Goal: Information Seeking & Learning: Learn about a topic

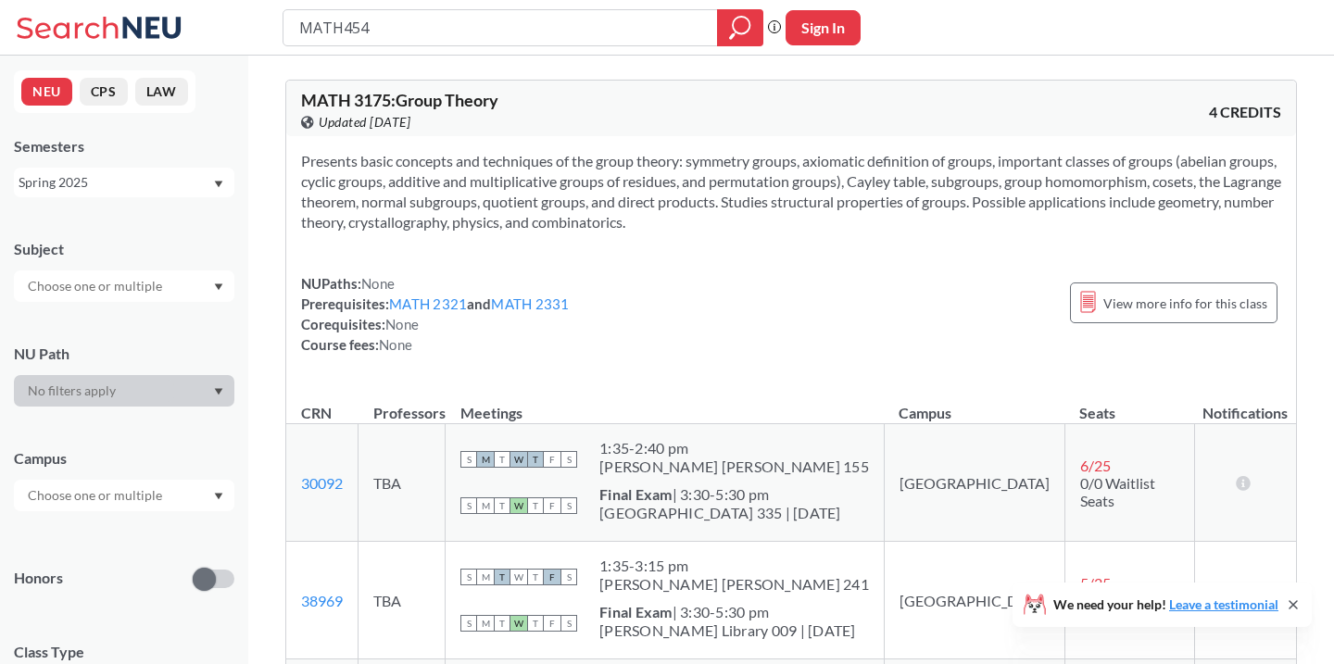
type input "MATH4545"
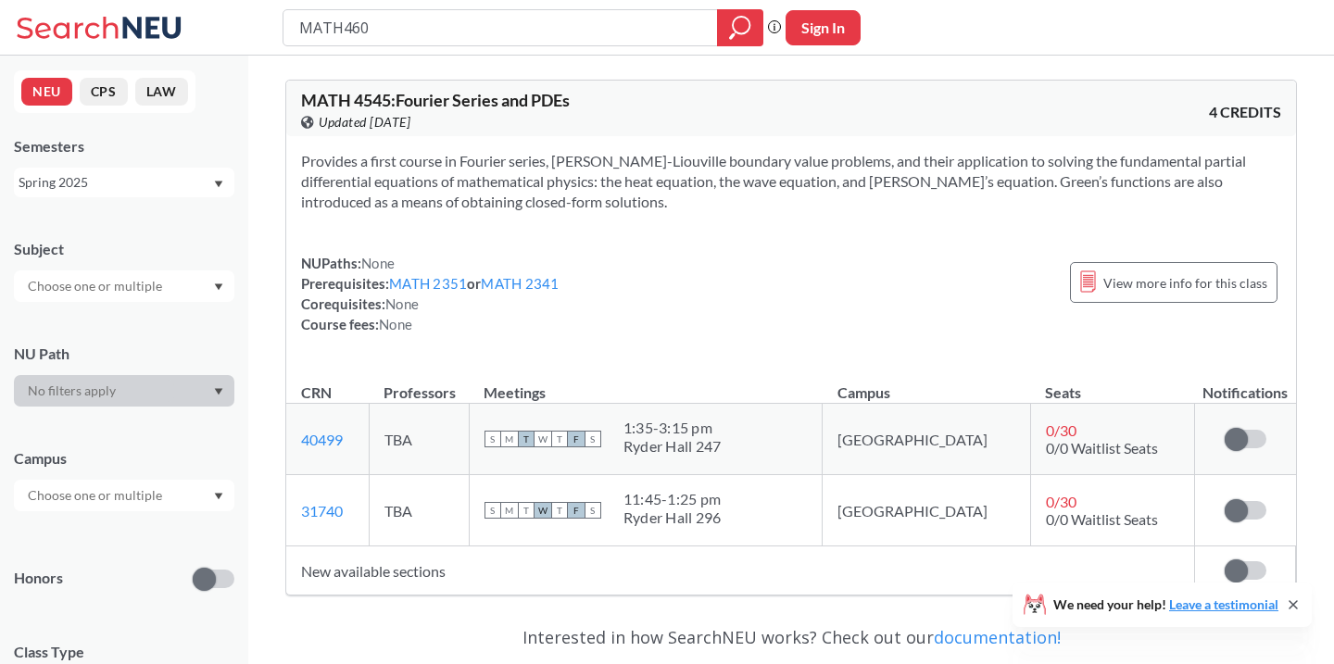
type input "MATH4606"
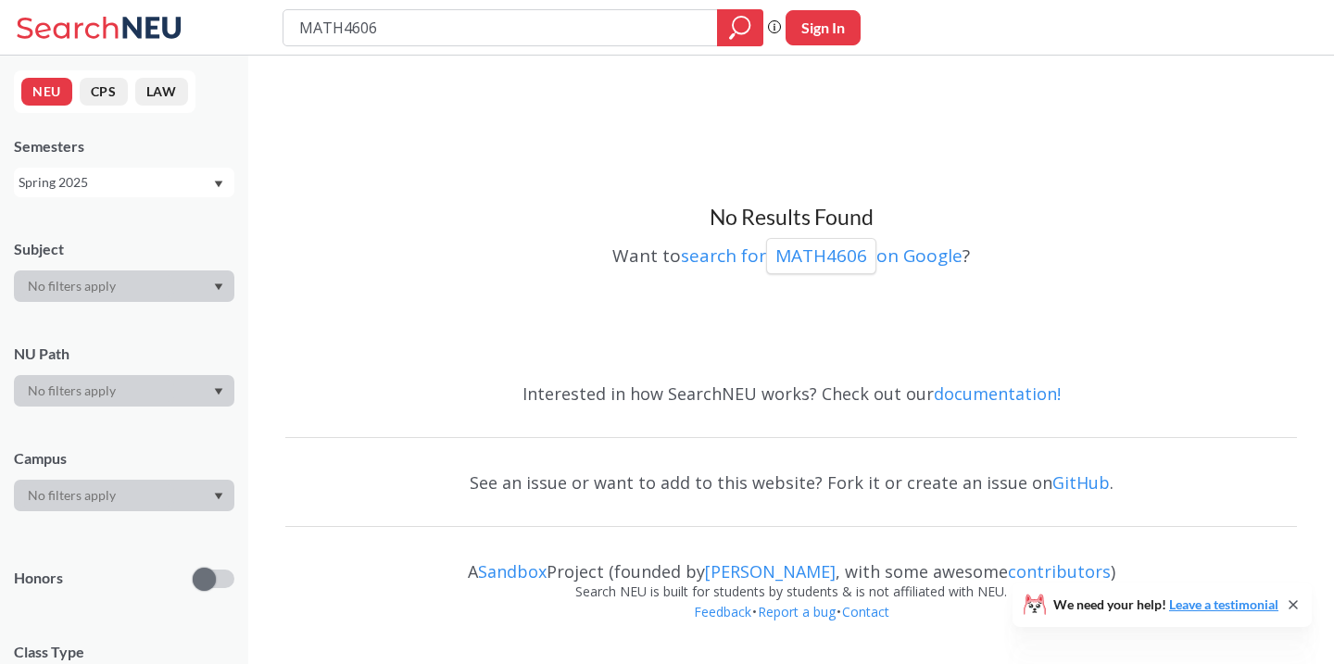
click at [172, 185] on div "Spring 2025" at bounding box center [116, 182] width 194 height 20
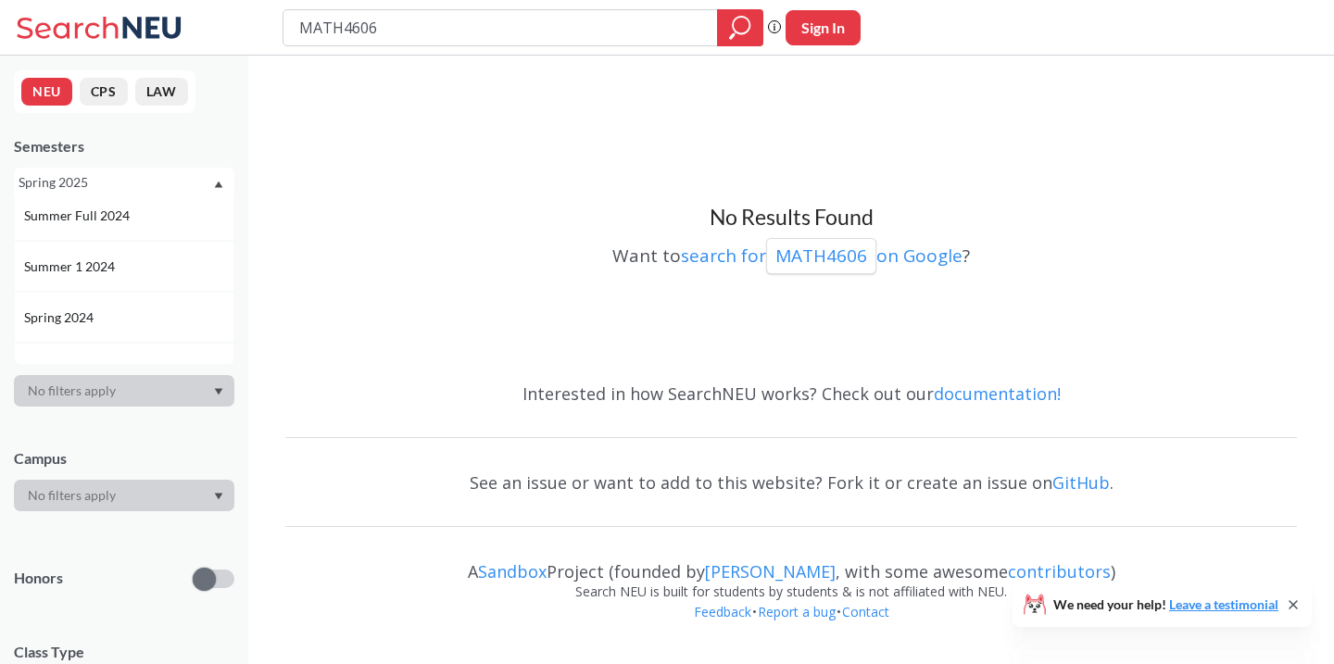
scroll to position [375, 0]
click at [140, 302] on div "Spring 2024" at bounding box center [128, 306] width 209 height 20
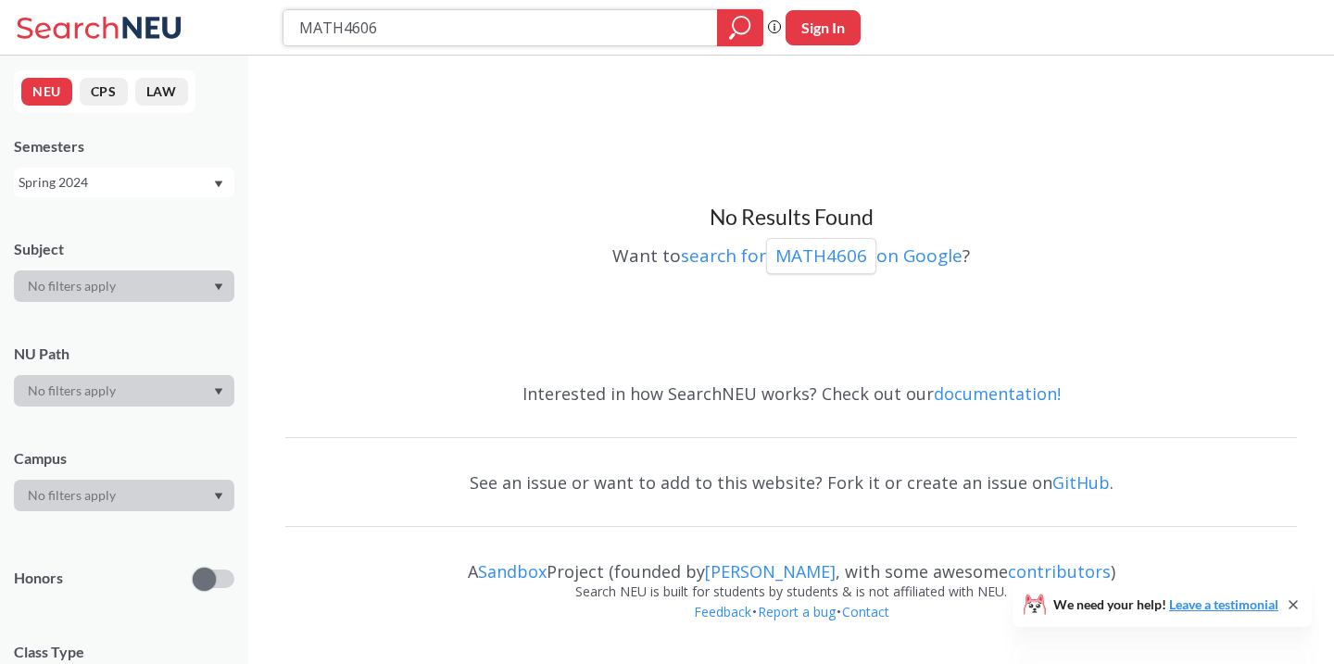
click at [730, 29] on icon "magnifying glass" at bounding box center [740, 28] width 22 height 26
click at [145, 172] on div "Spring 2024" at bounding box center [116, 182] width 194 height 20
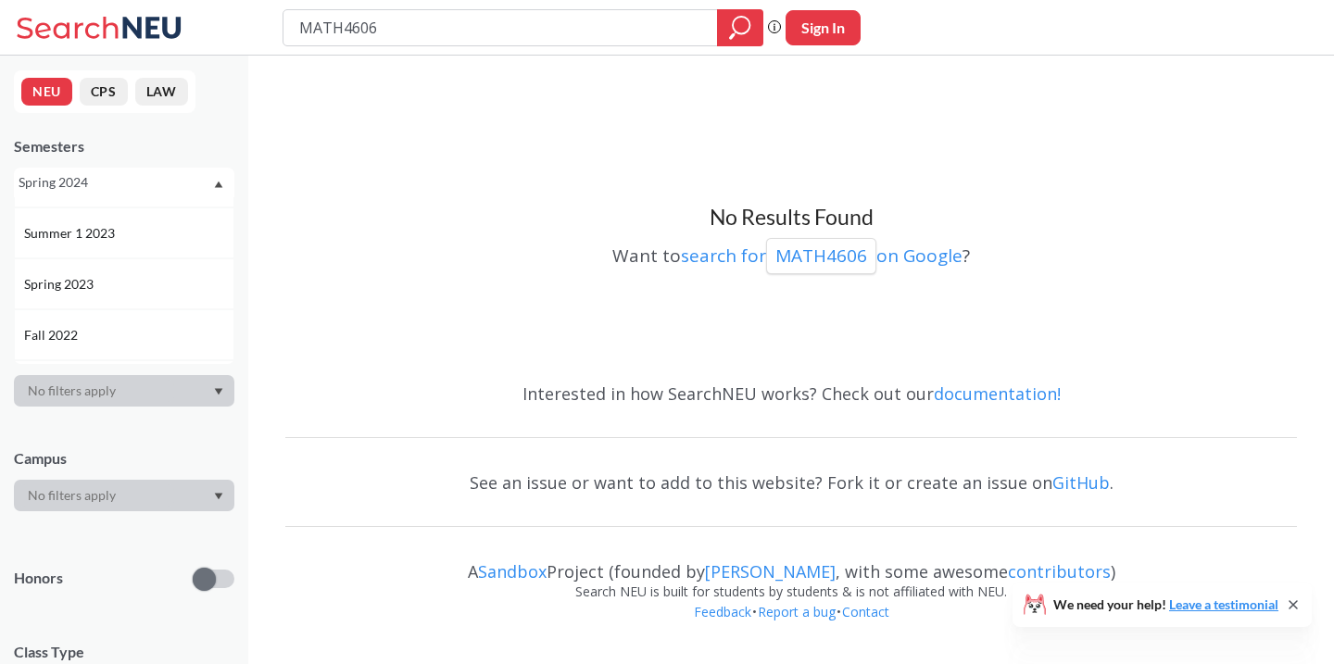
scroll to position [659, 0]
click at [162, 271] on div "Spring 2023" at bounding box center [128, 277] width 209 height 20
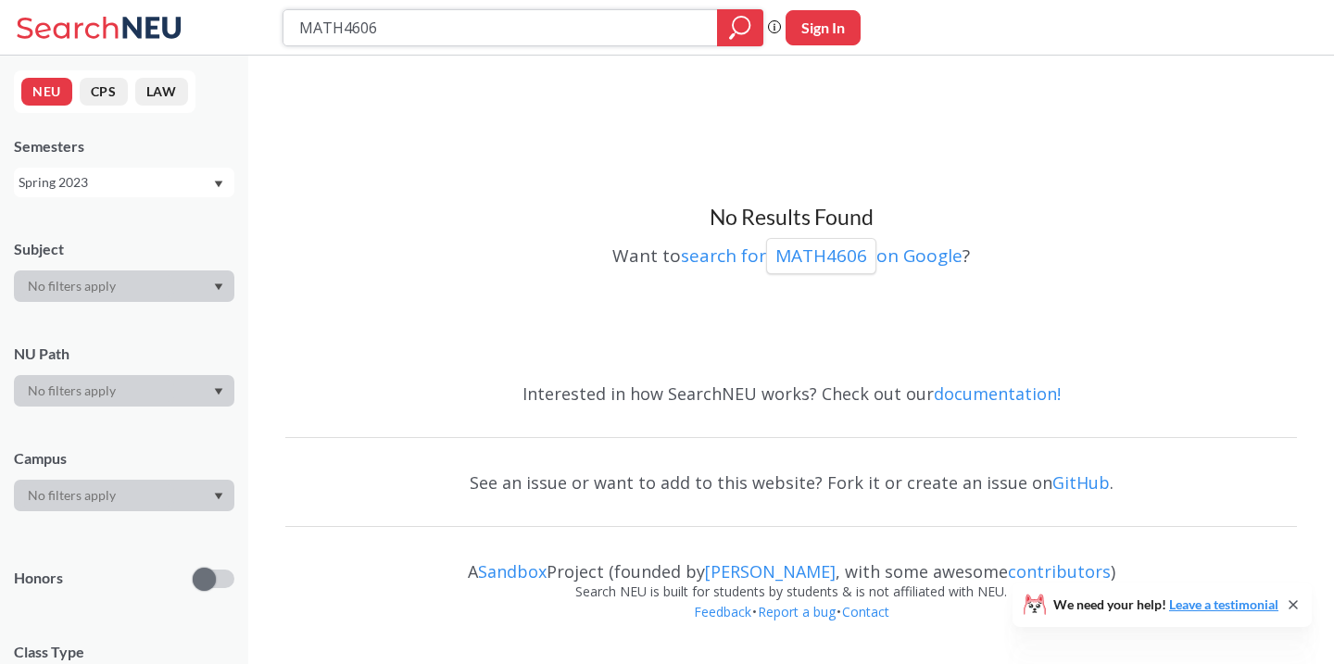
click at [751, 26] on div at bounding box center [740, 27] width 46 height 37
click at [178, 175] on div "Spring 2023" at bounding box center [116, 182] width 194 height 20
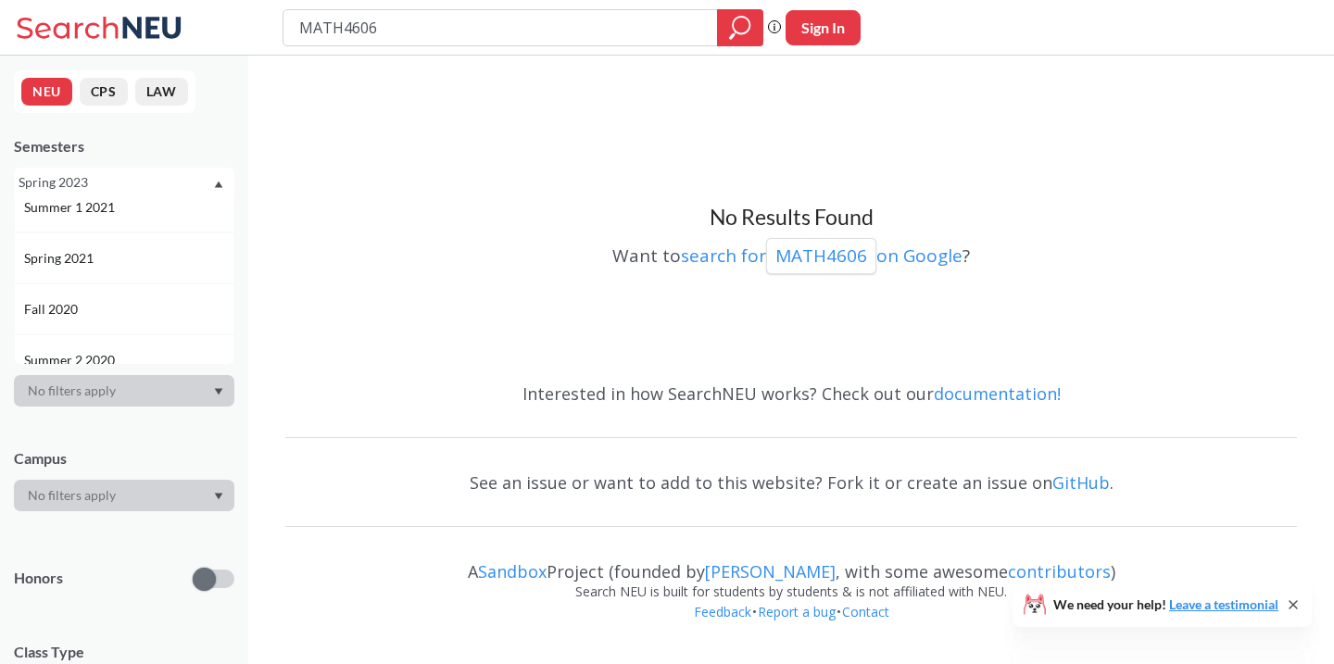
scroll to position [1184, 0]
click at [134, 260] on div "Spring 2021" at bounding box center [128, 262] width 209 height 20
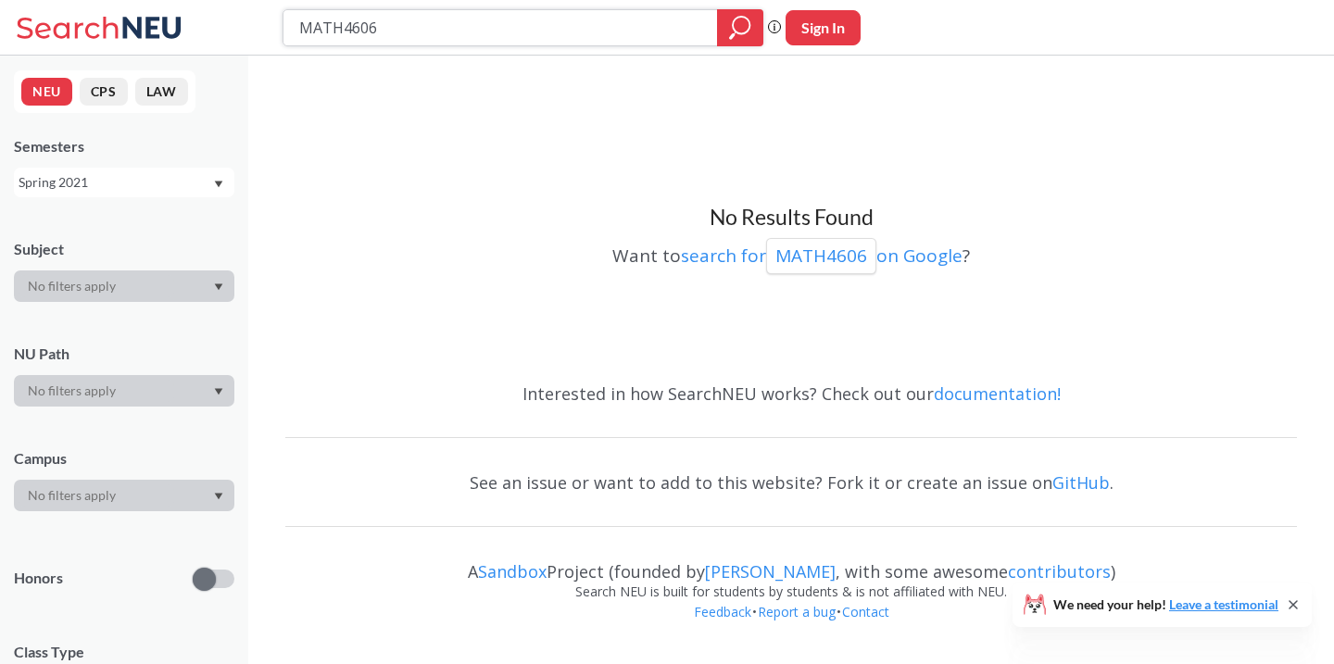
click at [742, 36] on icon "magnifying glass" at bounding box center [740, 28] width 22 height 26
click at [419, 44] on div "MATH4606" at bounding box center [522, 27] width 481 height 37
click at [409, 29] on input "MATH4606" at bounding box center [500, 27] width 407 height 31
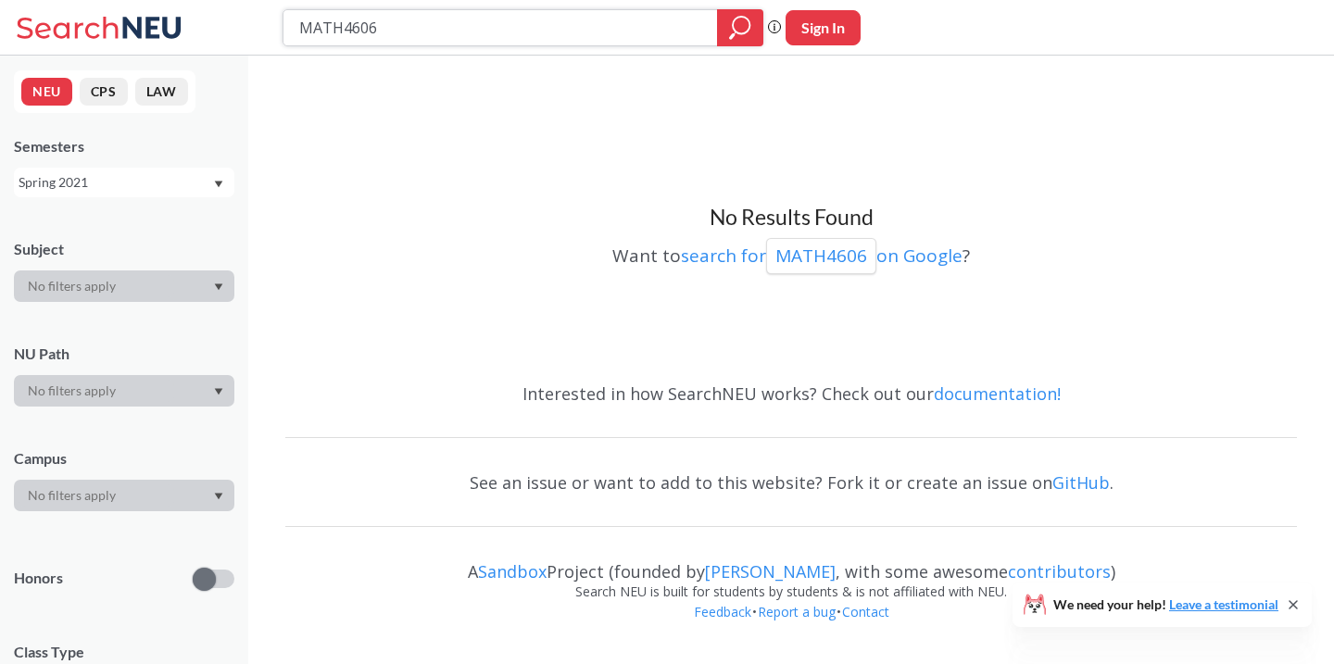
click at [409, 29] on input "MATH4606" at bounding box center [500, 27] width 407 height 31
paste input "math methods for physics"
type input "math methods for physics"
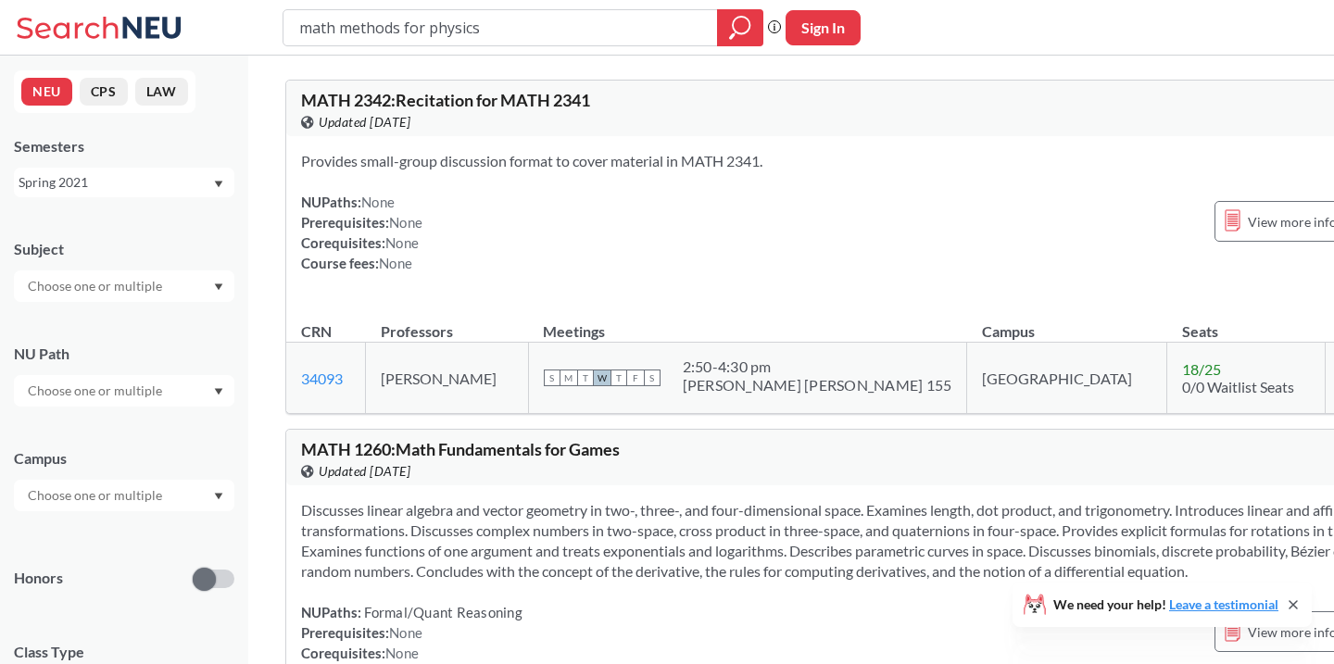
click at [140, 190] on div "Spring 2021" at bounding box center [116, 182] width 194 height 20
click at [139, 396] on input "text" at bounding box center [97, 391] width 156 height 22
click at [158, 347] on div "NU Path" at bounding box center [124, 354] width 220 height 20
click at [135, 495] on input "text" at bounding box center [97, 495] width 156 height 22
click at [144, 448] on div "Campus" at bounding box center [124, 458] width 220 height 20
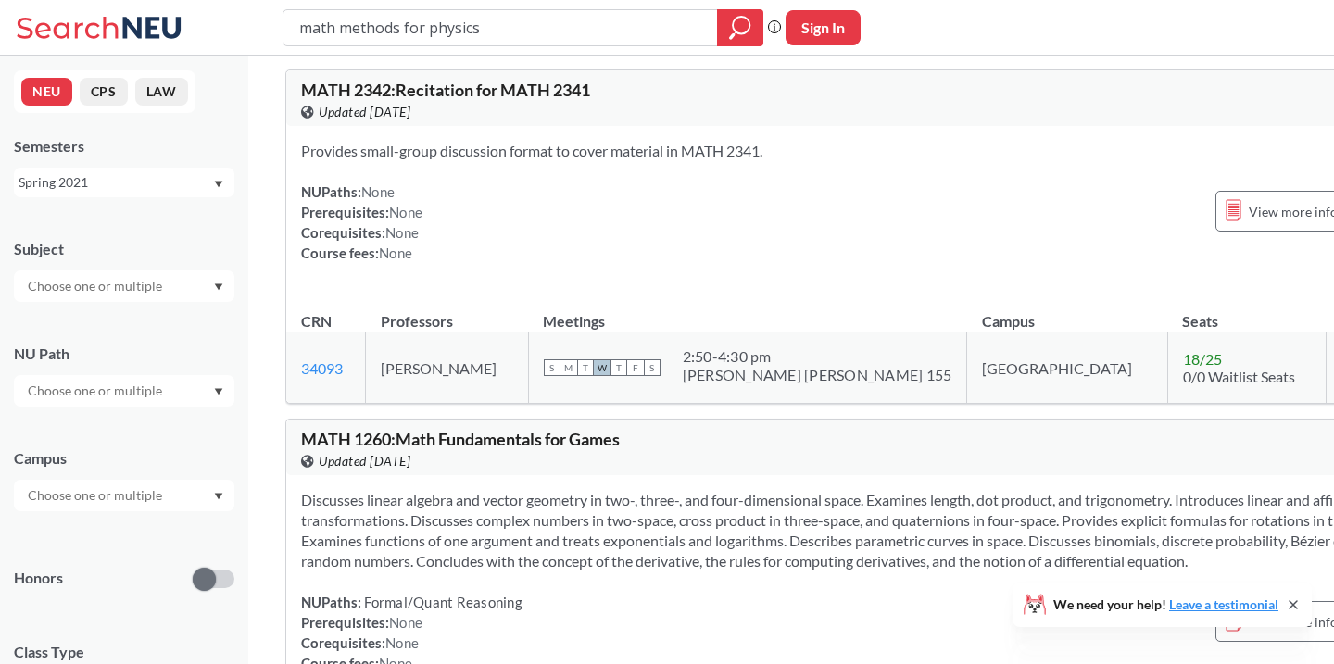
scroll to position [419, 0]
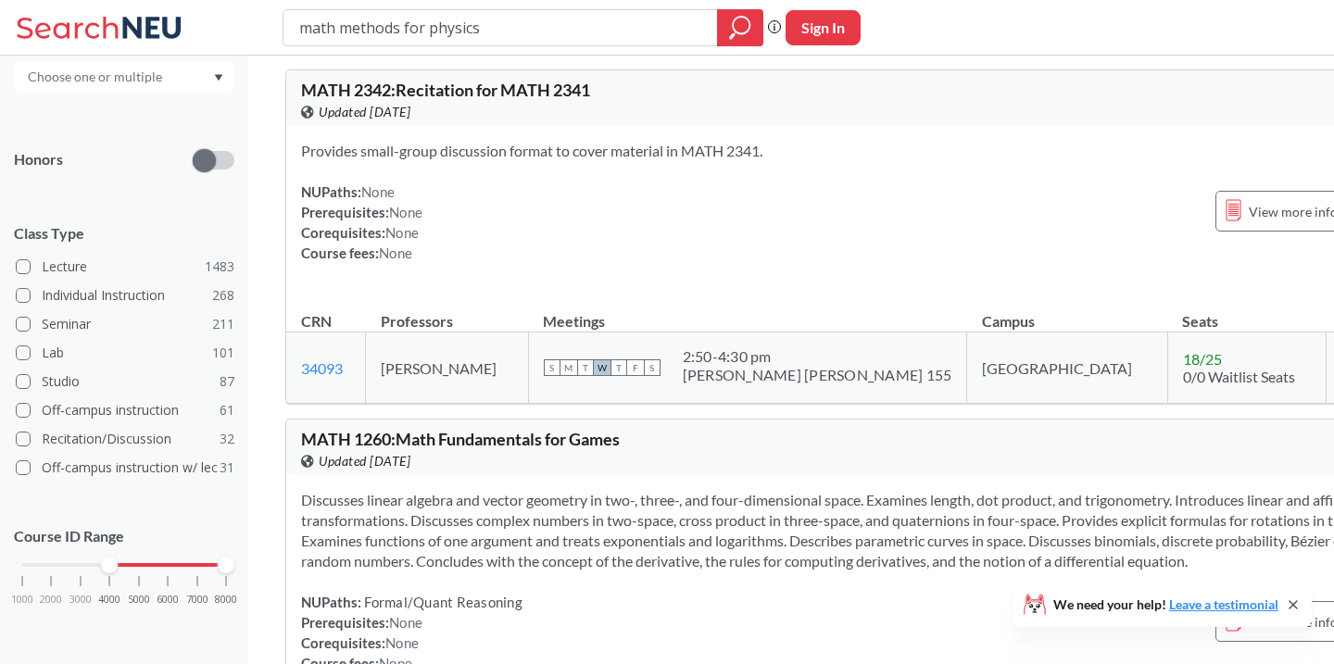
drag, startPoint x: 21, startPoint y: 560, endPoint x: 111, endPoint y: 573, distance: 90.8
click at [111, 573] on div "1000 2000 3000 4000 5000 6000 7000 8000" at bounding box center [124, 599] width 220 height 83
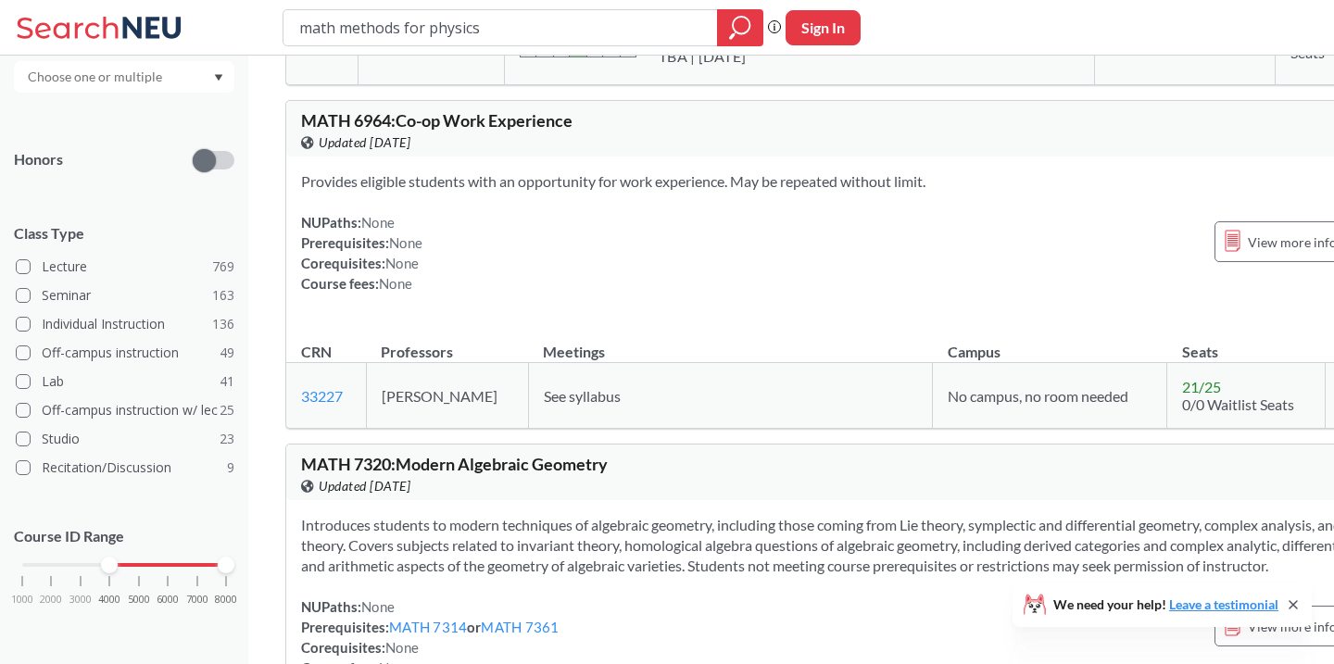
scroll to position [5399, 0]
drag, startPoint x: 226, startPoint y: 567, endPoint x: 143, endPoint y: 565, distance: 83.4
click at [143, 565] on div at bounding box center [139, 565] width 17 height 17
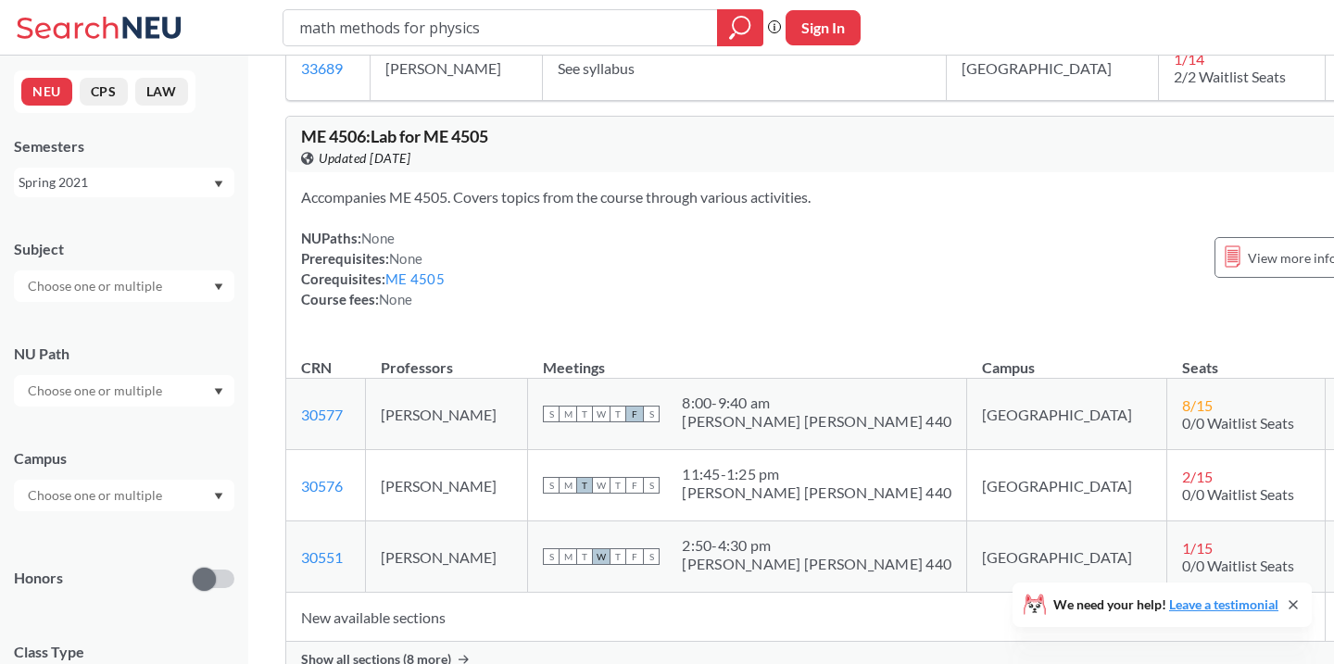
scroll to position [7272, 0]
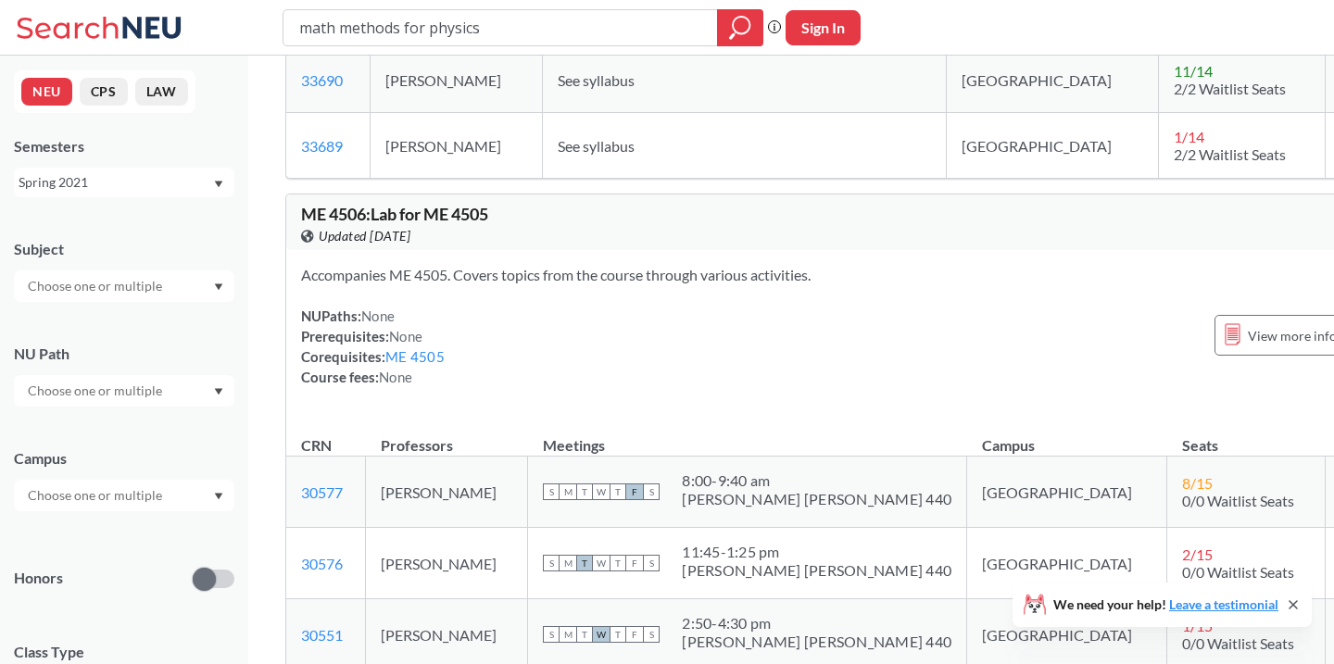
click at [108, 173] on div "Spring 2021" at bounding box center [116, 182] width 194 height 20
click at [143, 297] on div "Spring 2023" at bounding box center [128, 304] width 209 height 20
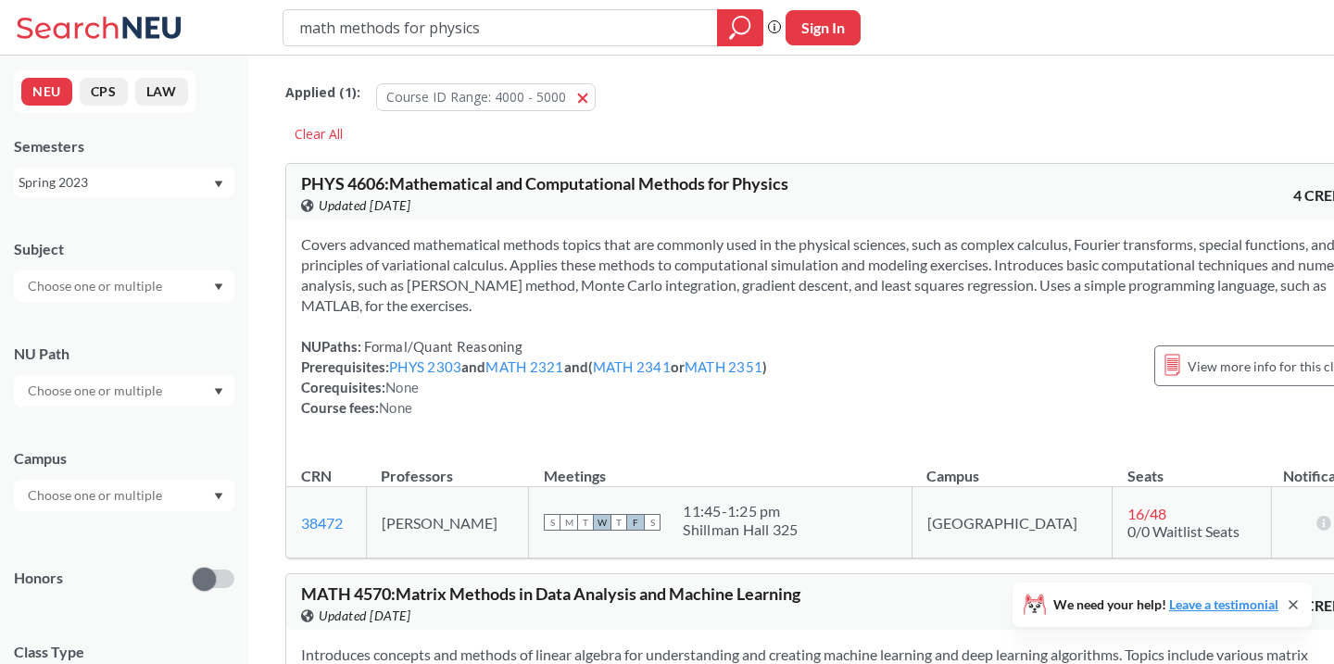
click at [74, 179] on div "Spring 2023" at bounding box center [116, 182] width 194 height 20
click at [142, 329] on div "Spring 2025" at bounding box center [124, 340] width 220 height 51
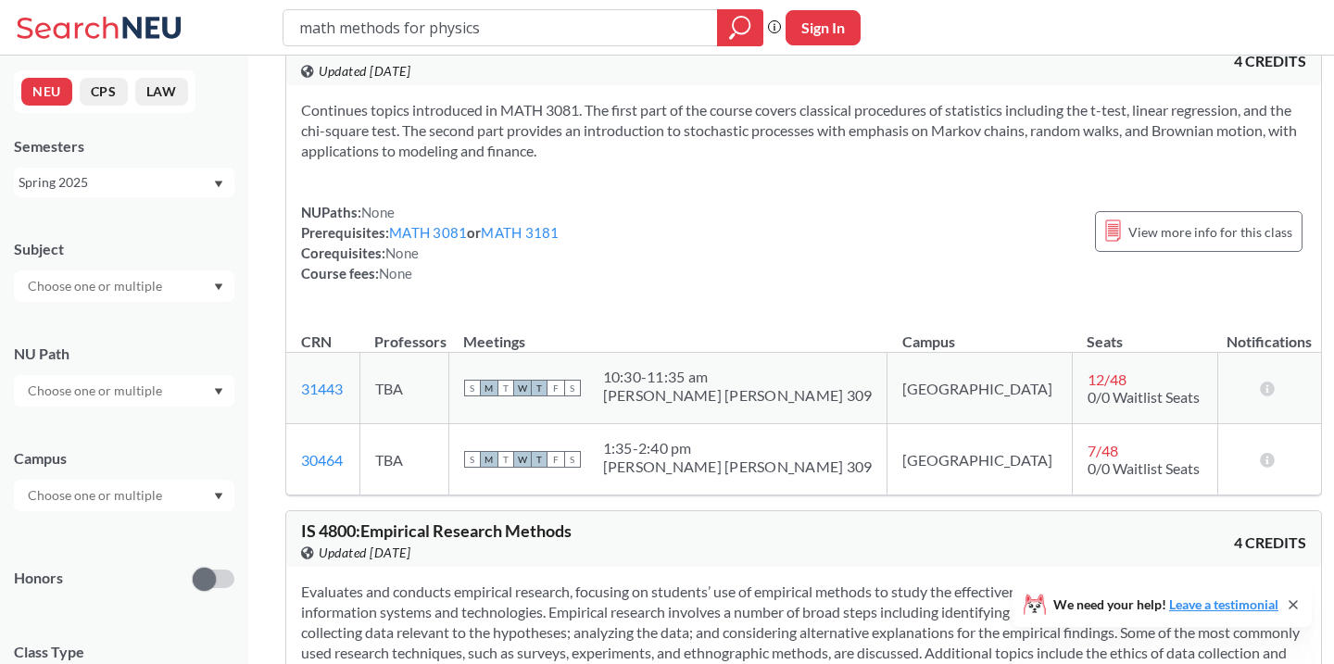
scroll to position [5604, 0]
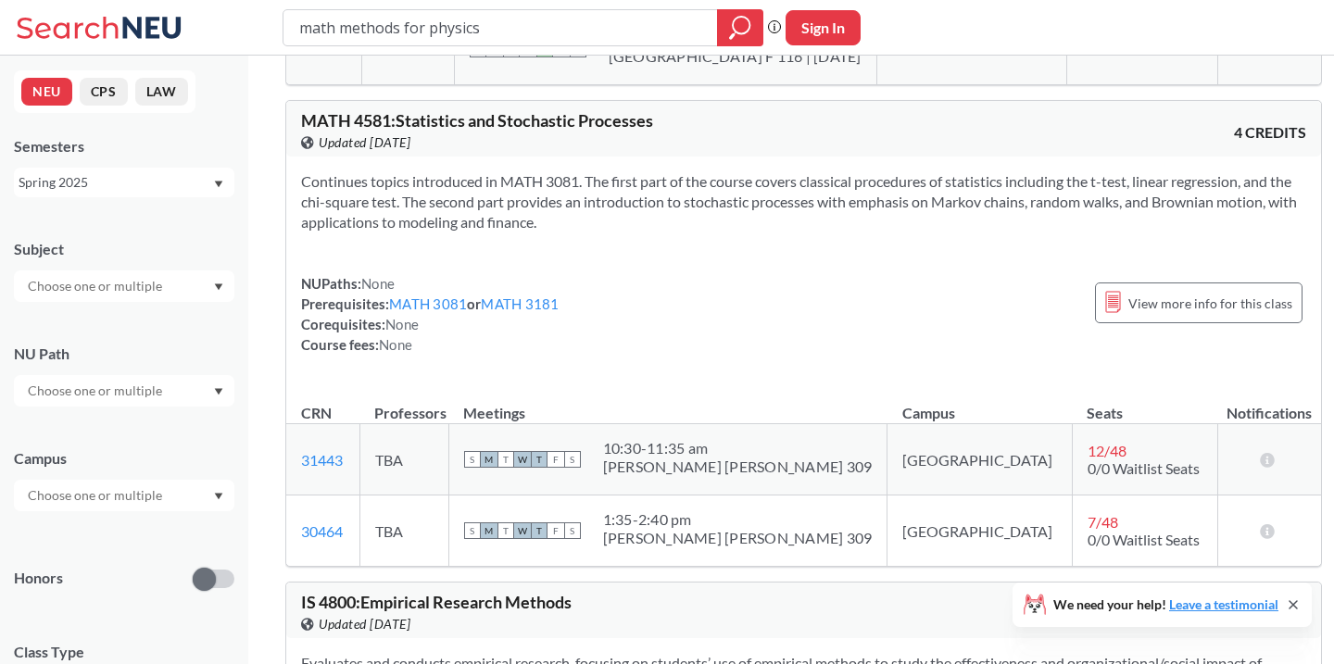
click at [157, 186] on div "Spring 2025" at bounding box center [116, 182] width 194 height 20
click at [136, 275] on div "Spring 2024" at bounding box center [128, 269] width 209 height 20
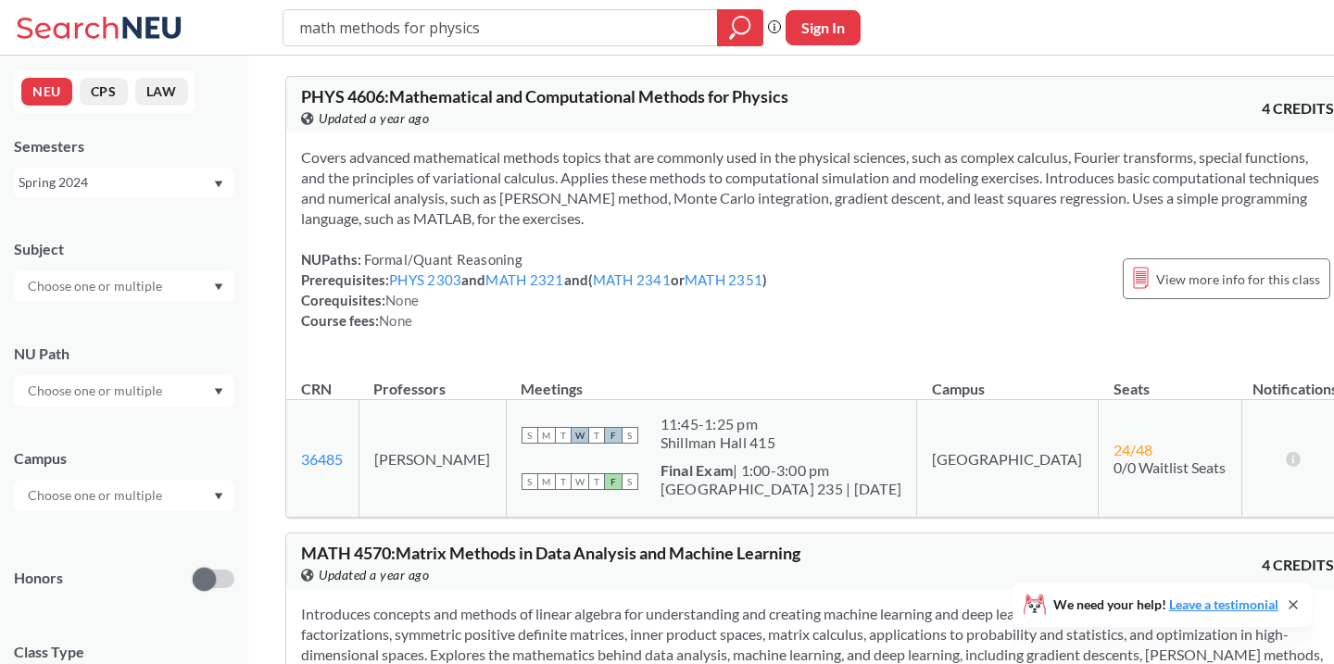
scroll to position [120, 0]
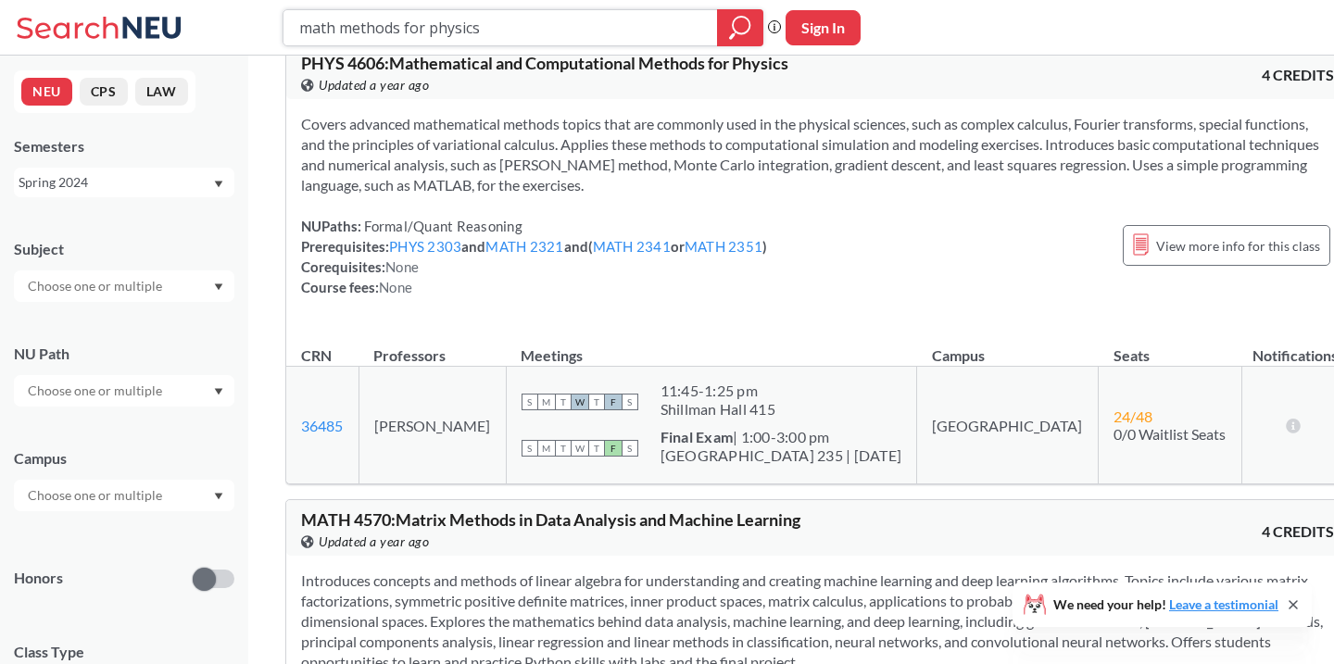
click at [550, 35] on input "math methods for physics" at bounding box center [500, 27] width 407 height 31
type input "4115"
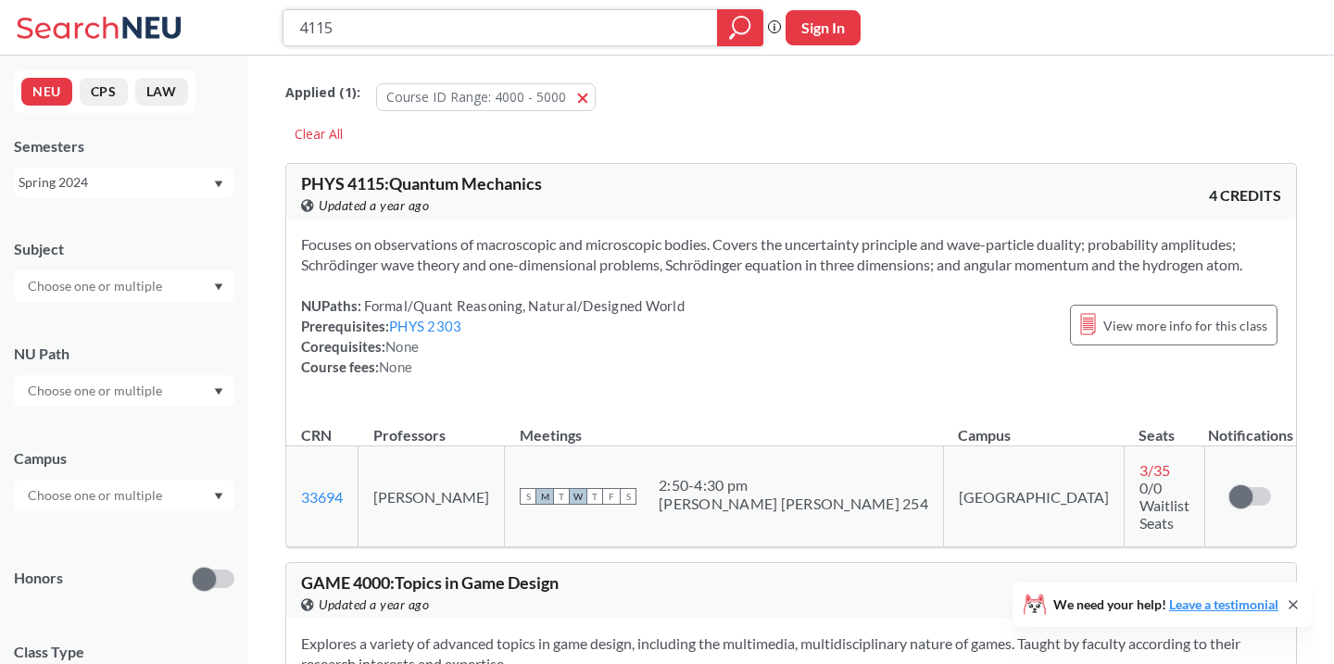
click at [332, 34] on input "4115" at bounding box center [500, 27] width 407 height 31
type input "4606"
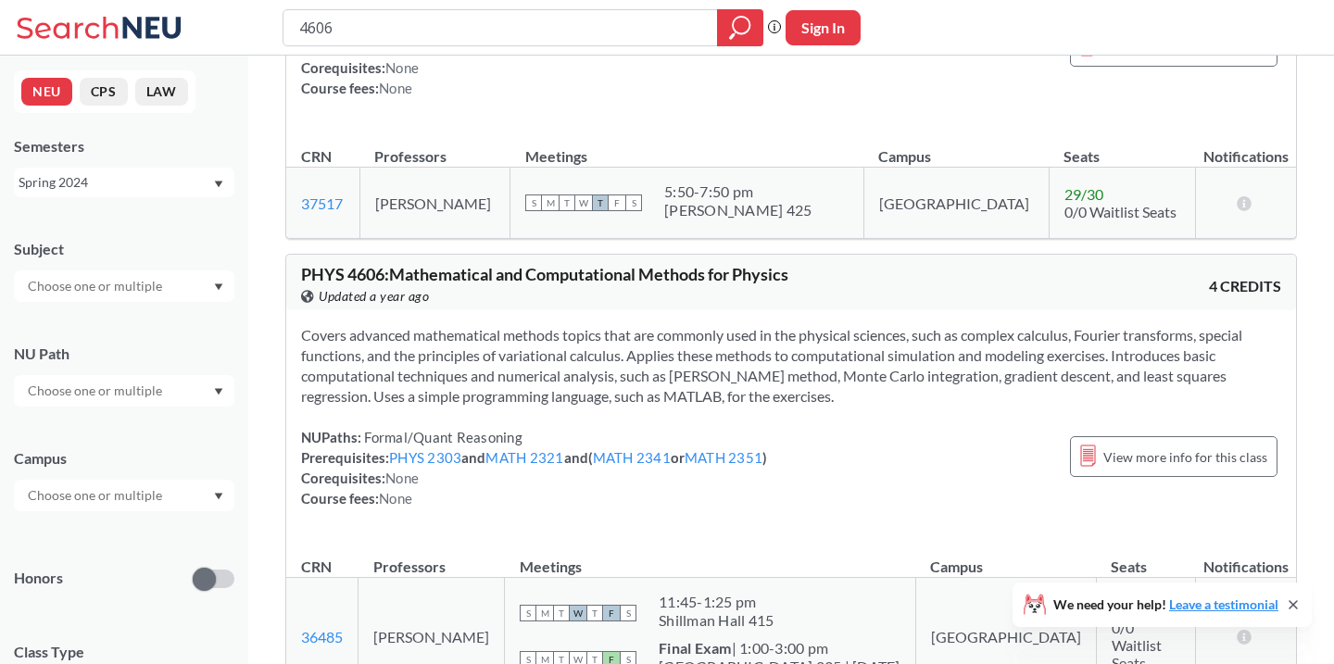
scroll to position [548, 0]
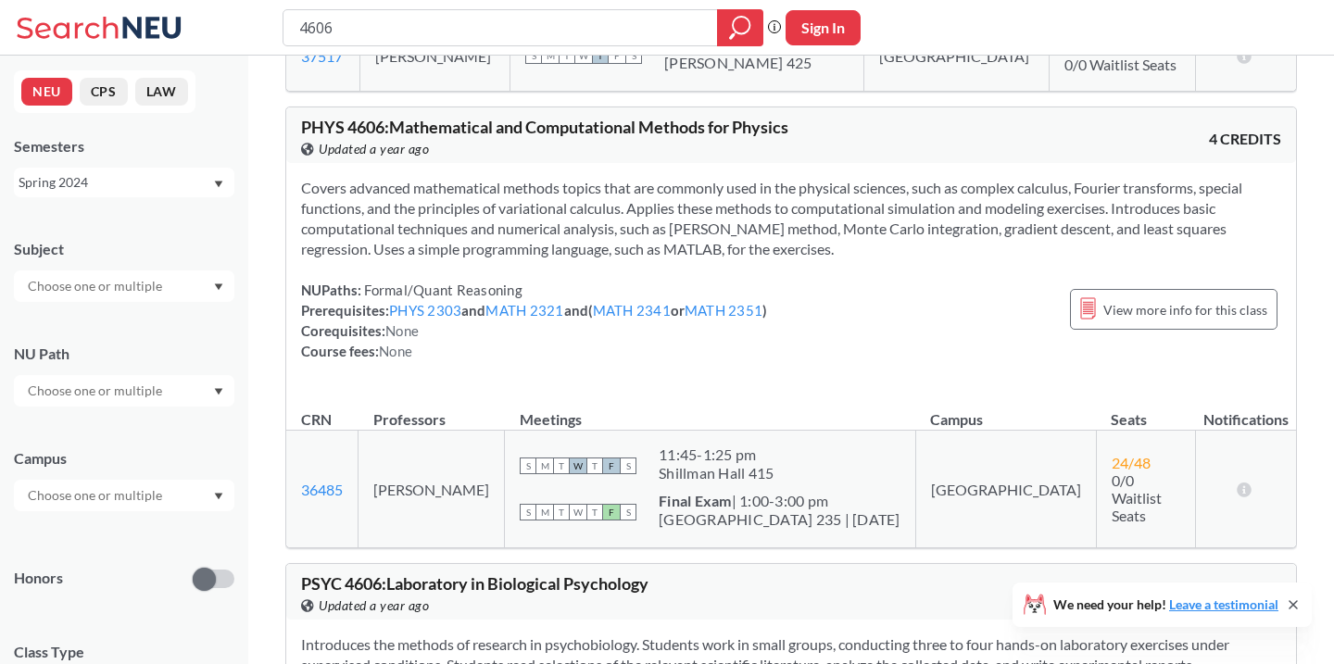
click at [138, 182] on div "Spring 2024" at bounding box center [116, 182] width 194 height 20
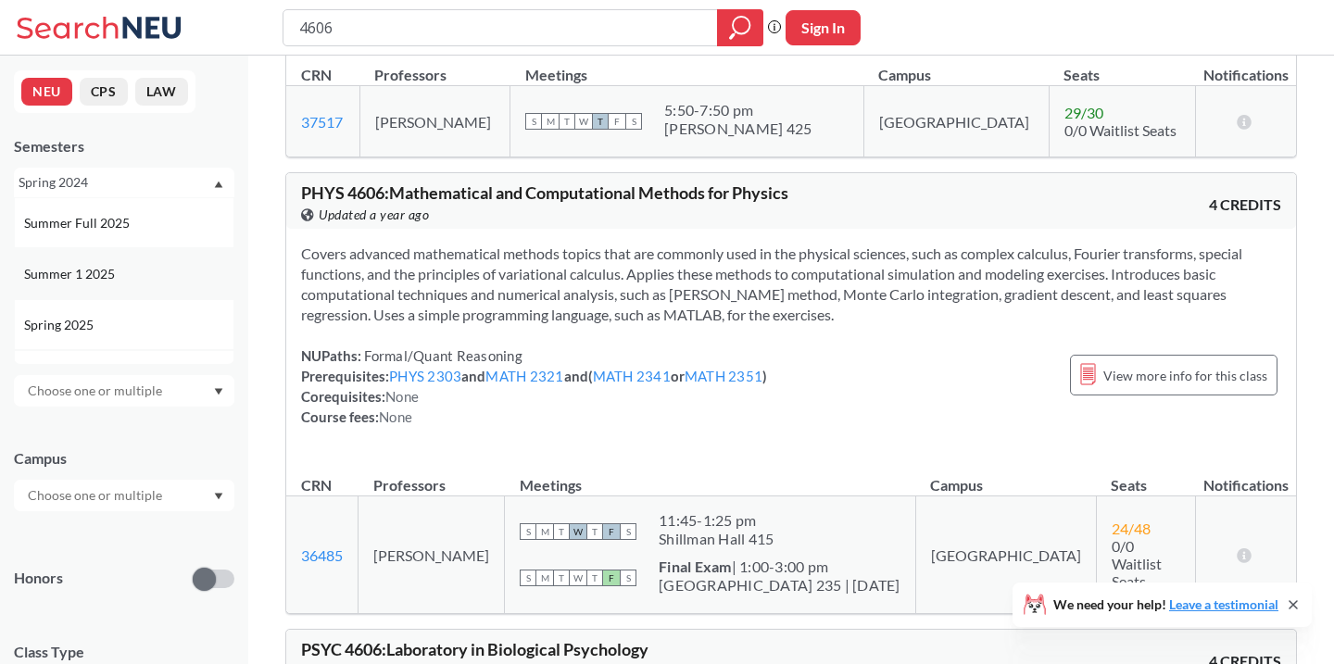
scroll to position [109, 0]
click at [118, 305] on div "Spring 2025" at bounding box center [124, 317] width 220 height 51
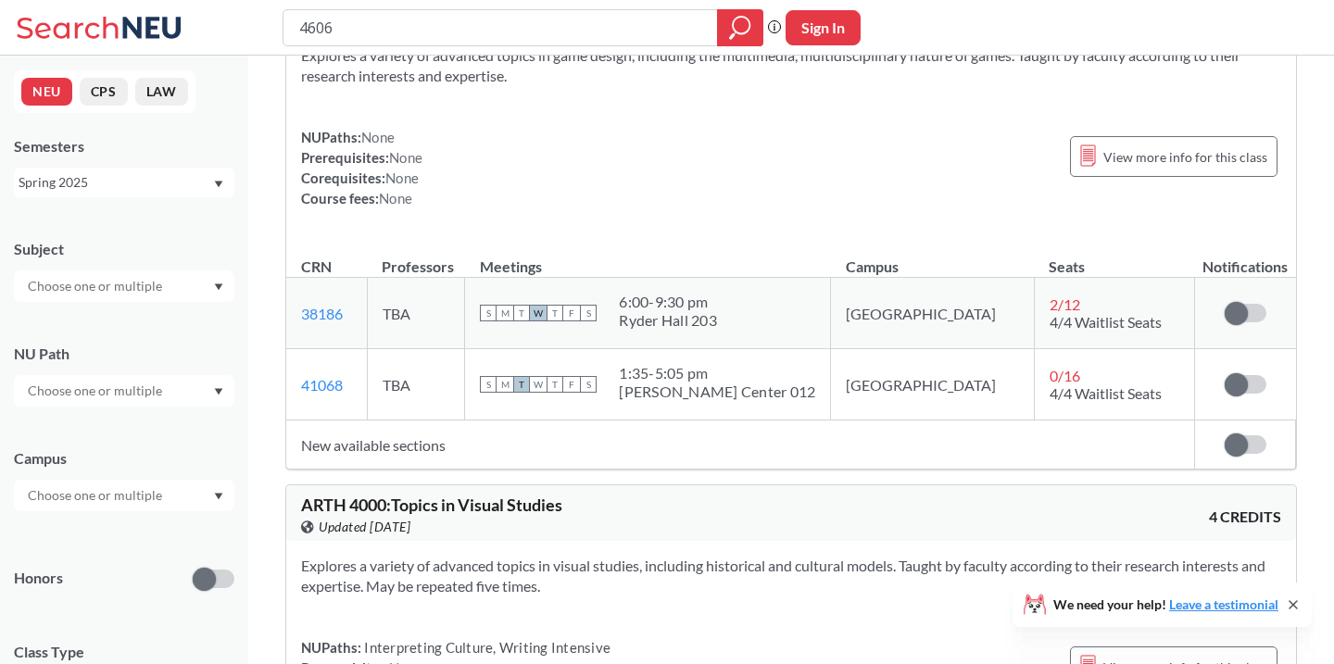
scroll to position [1904, 0]
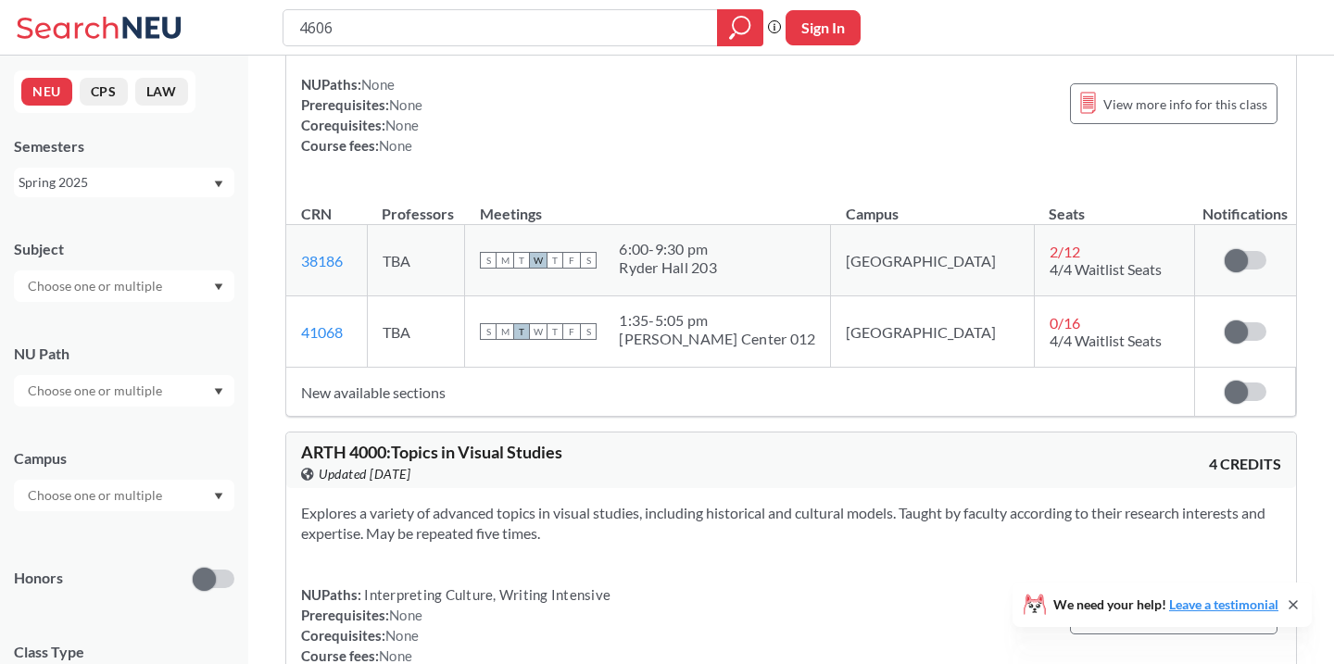
click at [130, 191] on div "Spring 2025" at bounding box center [116, 182] width 194 height 20
click at [129, 294] on div "Spring 2022" at bounding box center [128, 300] width 209 height 20
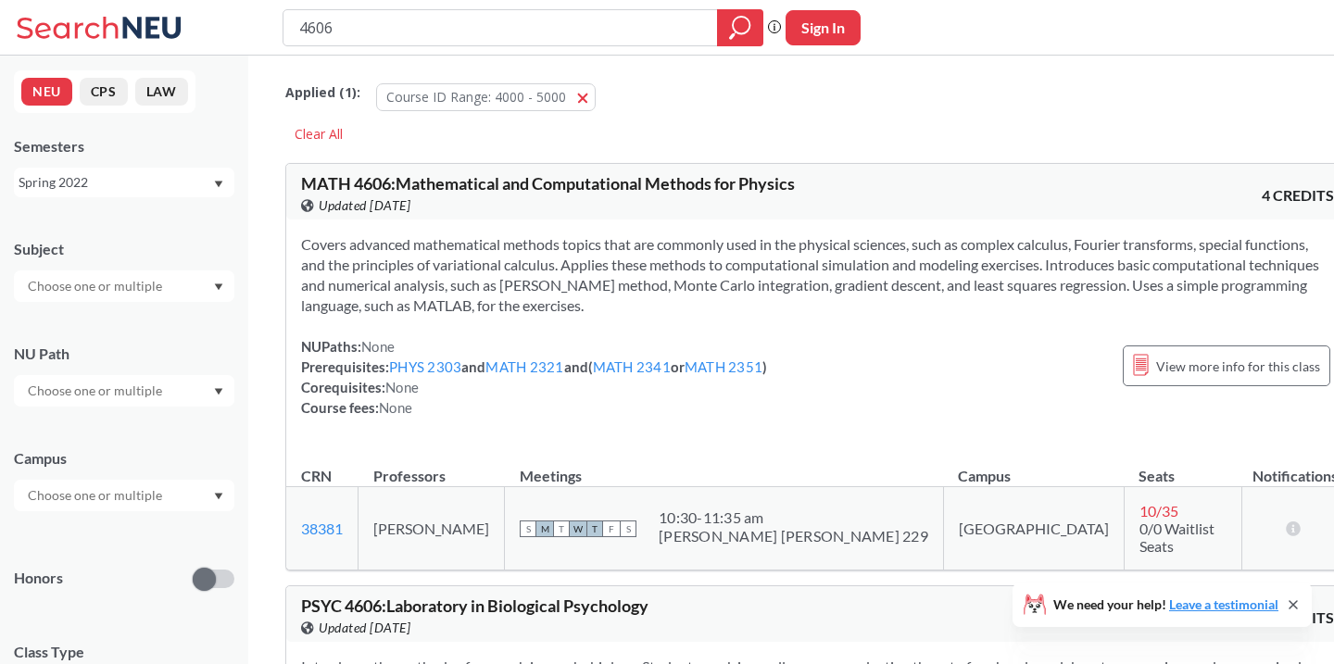
click at [146, 185] on div "Spring 2022" at bounding box center [116, 182] width 194 height 20
click at [151, 229] on div "Spring 2023" at bounding box center [128, 223] width 209 height 20
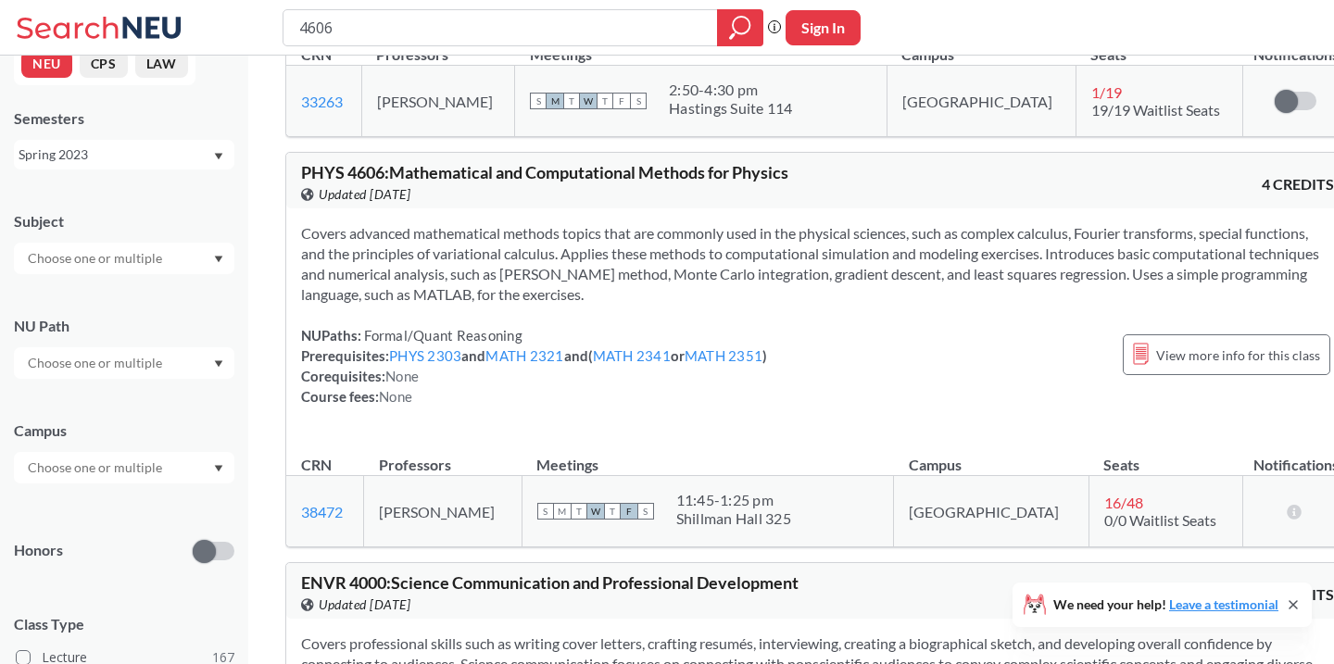
scroll to position [887, 0]
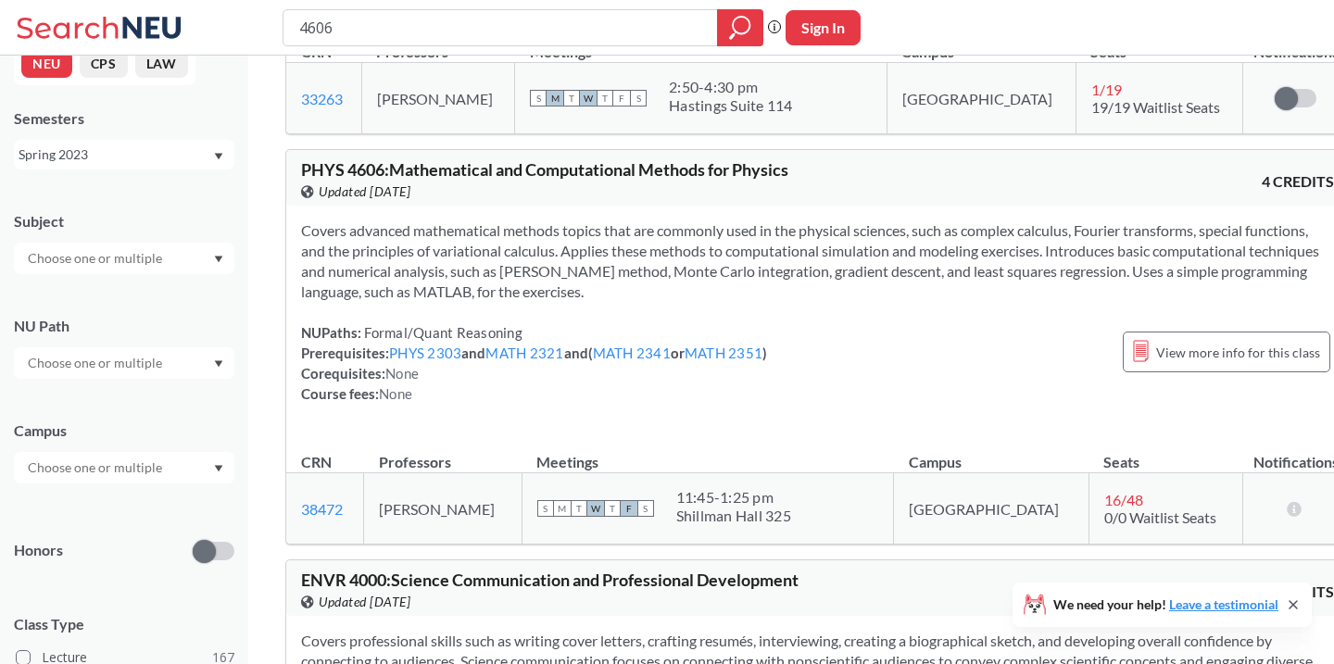
click at [207, 153] on div "Spring 2023" at bounding box center [116, 154] width 194 height 20
click at [151, 220] on div "Spring 2021" at bounding box center [128, 218] width 209 height 20
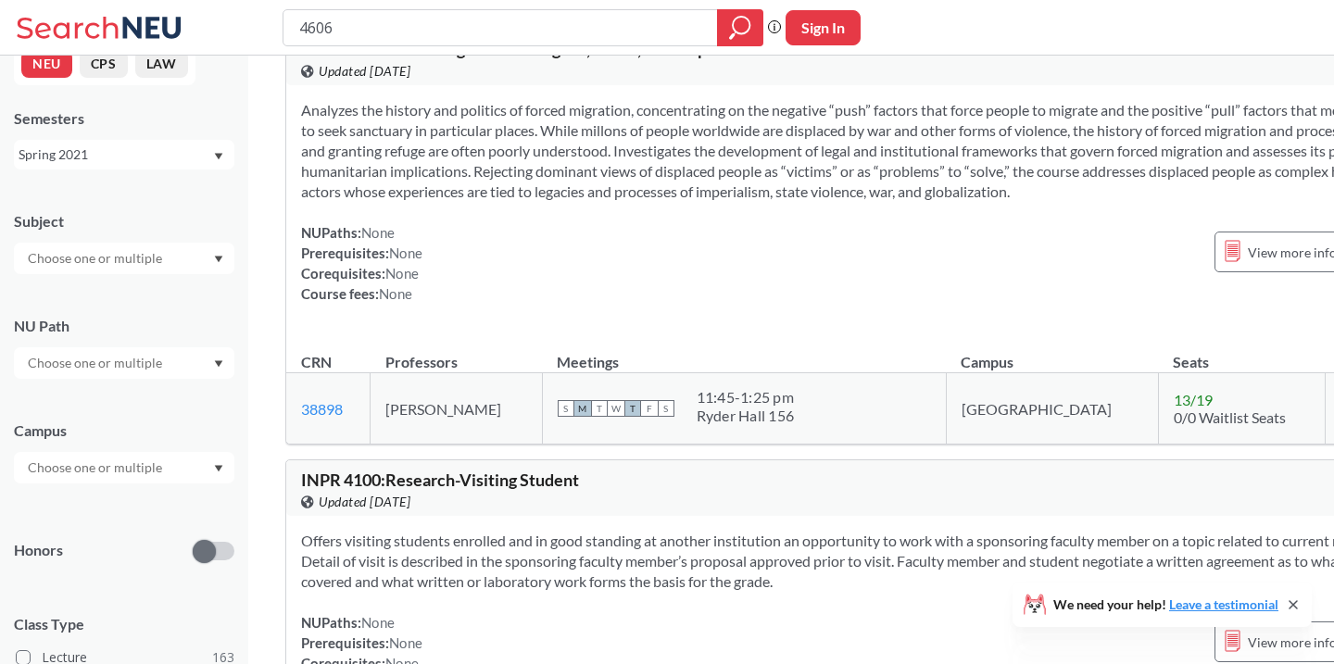
scroll to position [3553, 0]
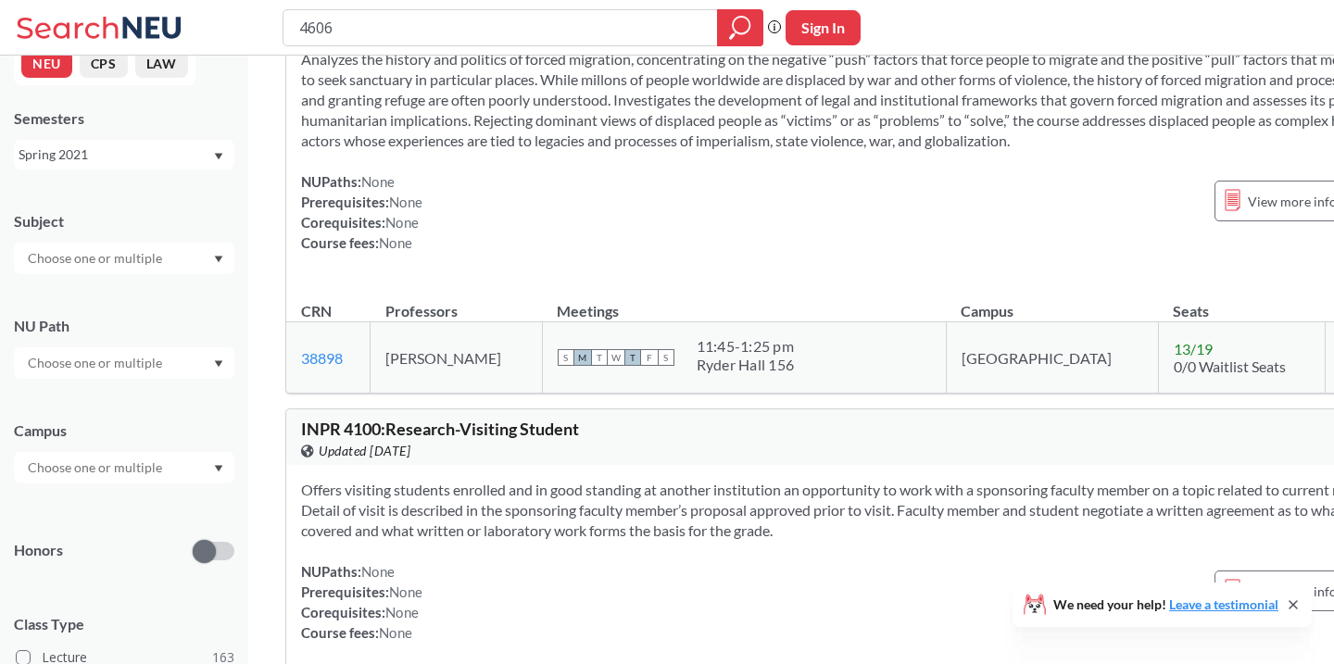
click at [160, 156] on div "Spring 2021" at bounding box center [116, 154] width 194 height 20
click at [161, 259] on div "Spring 2020" at bounding box center [128, 257] width 209 height 20
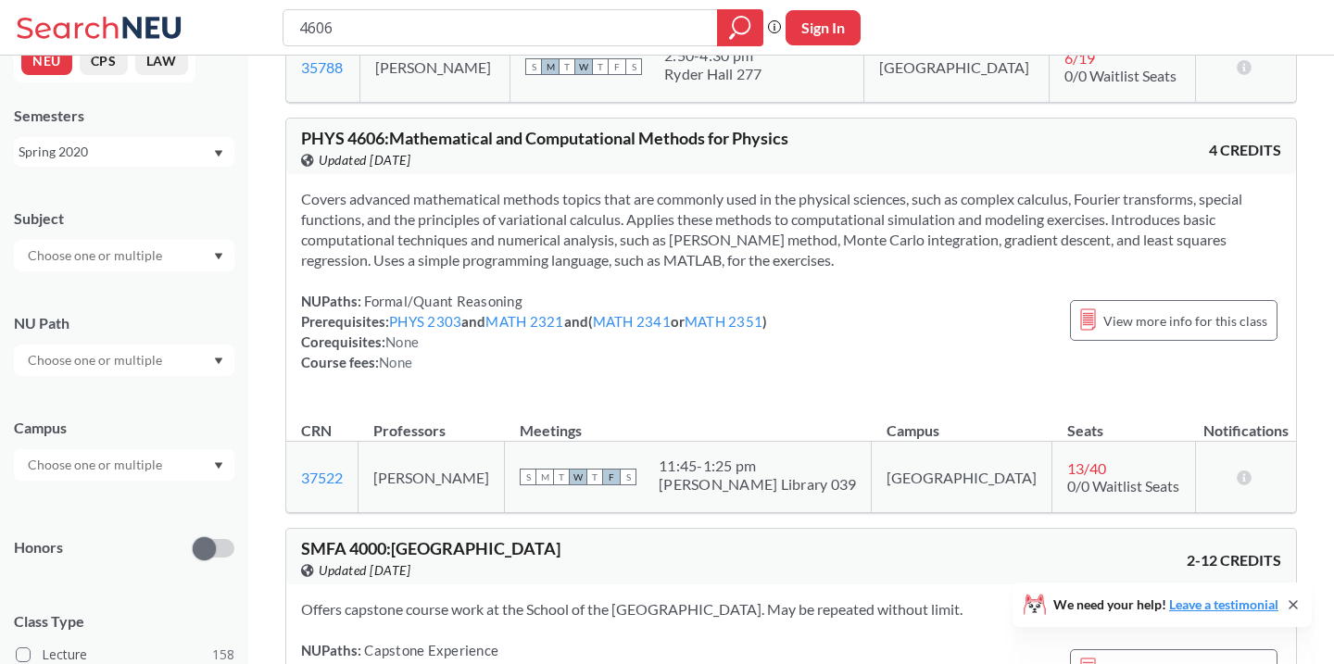
scroll to position [445, 0]
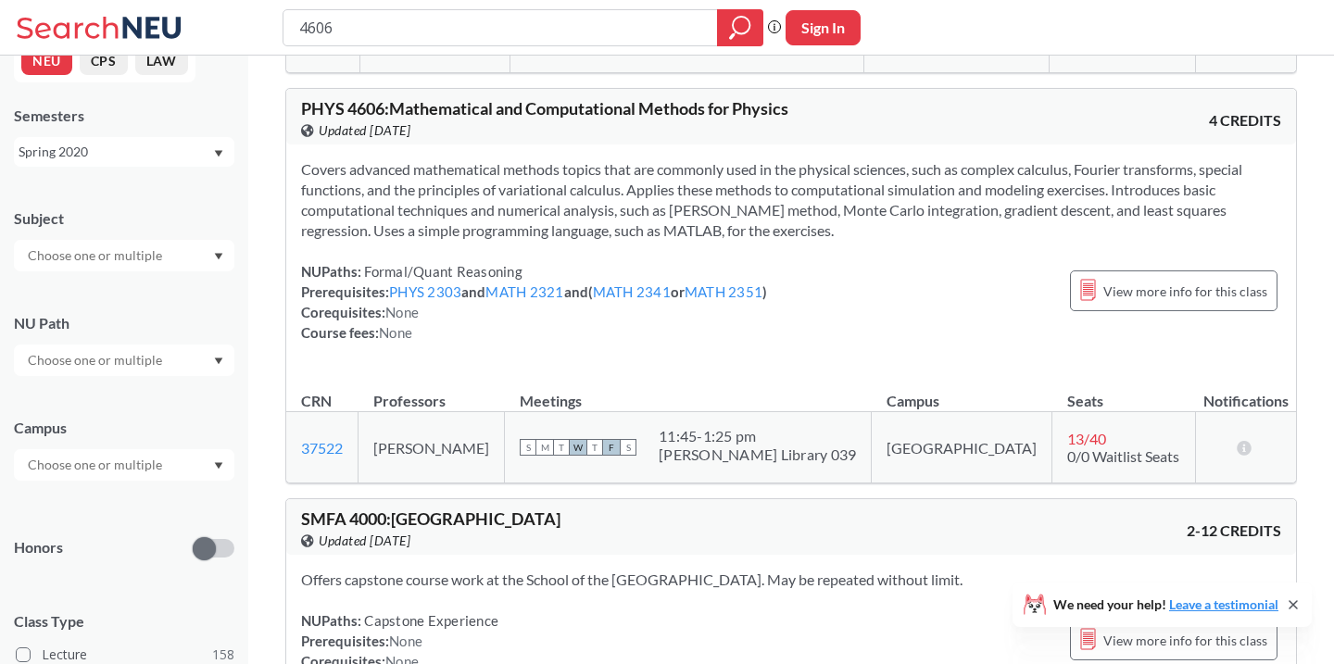
click at [191, 152] on div "Spring 2020" at bounding box center [116, 152] width 194 height 20
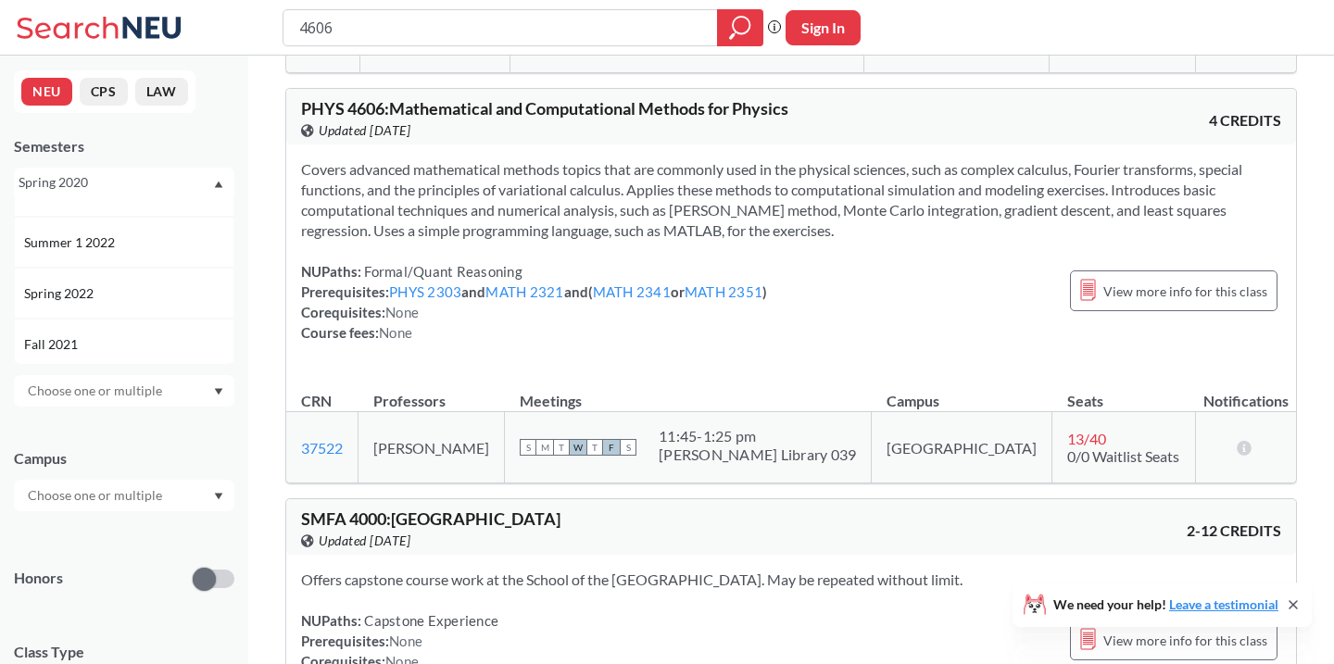
scroll to position [889, 0]
click at [169, 290] on div "Spring 2022" at bounding box center [124, 301] width 220 height 51
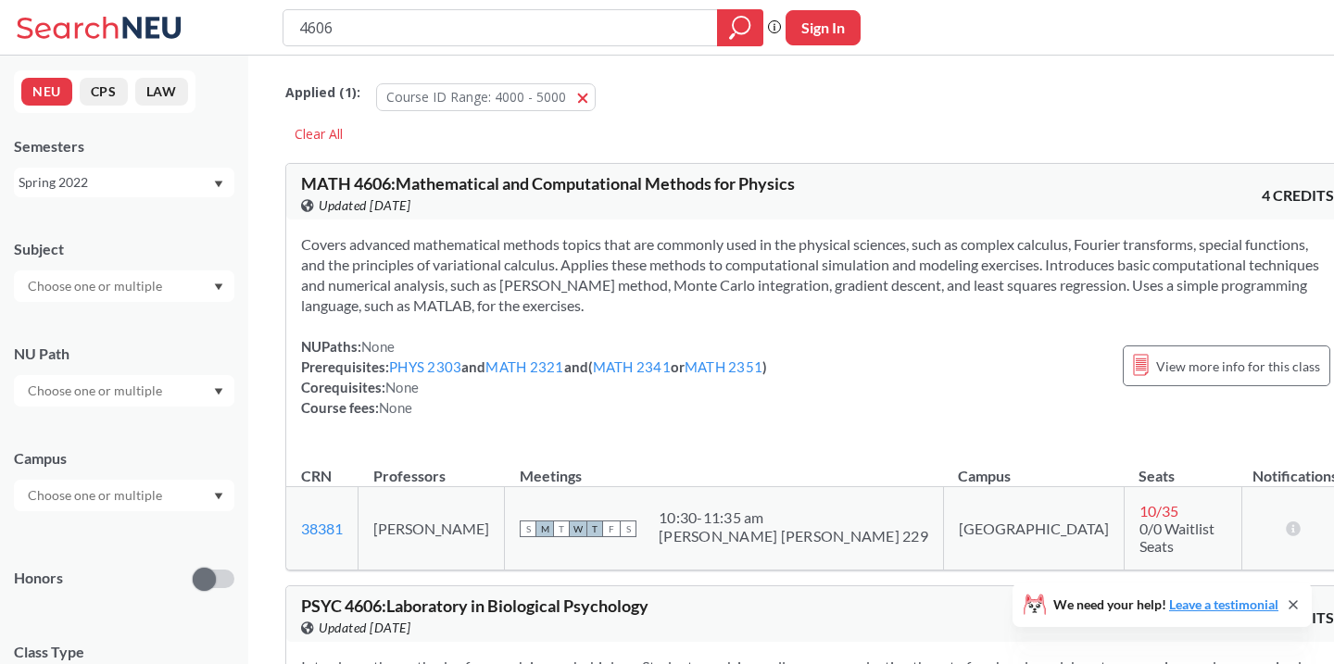
click at [131, 179] on div "Spring 2022" at bounding box center [116, 182] width 194 height 20
click at [127, 267] on div "Spring 2024" at bounding box center [124, 283] width 220 height 51
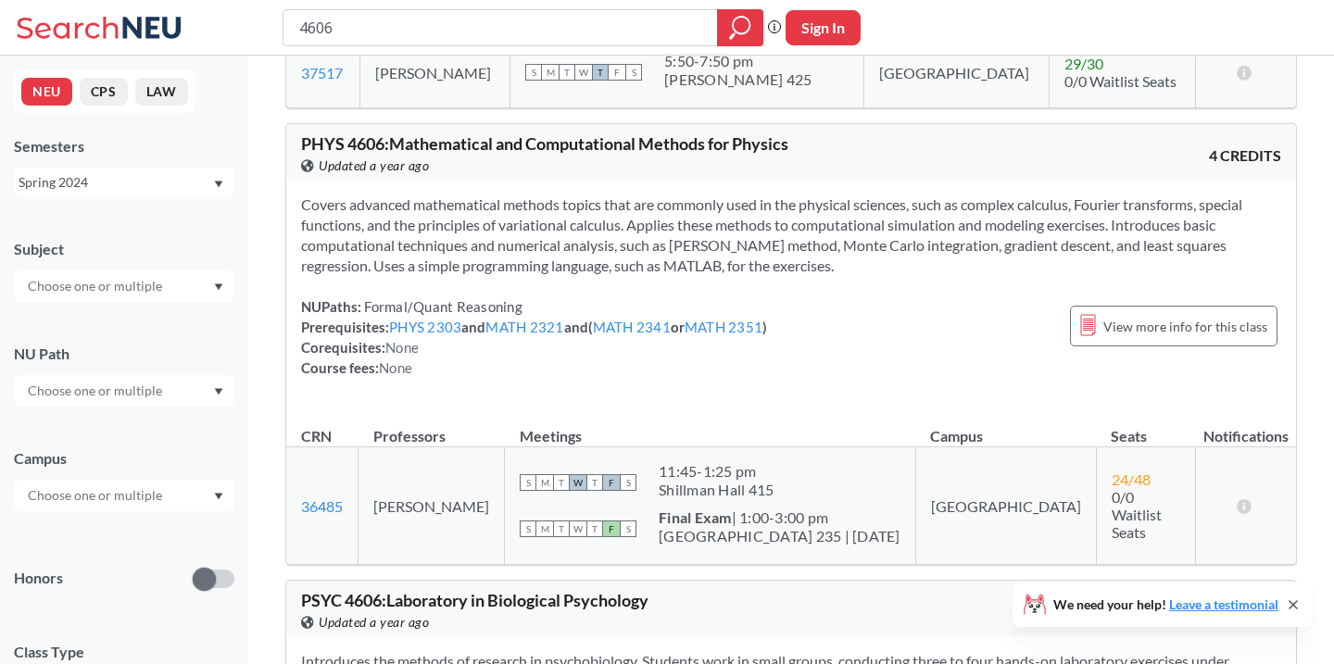
scroll to position [544, 0]
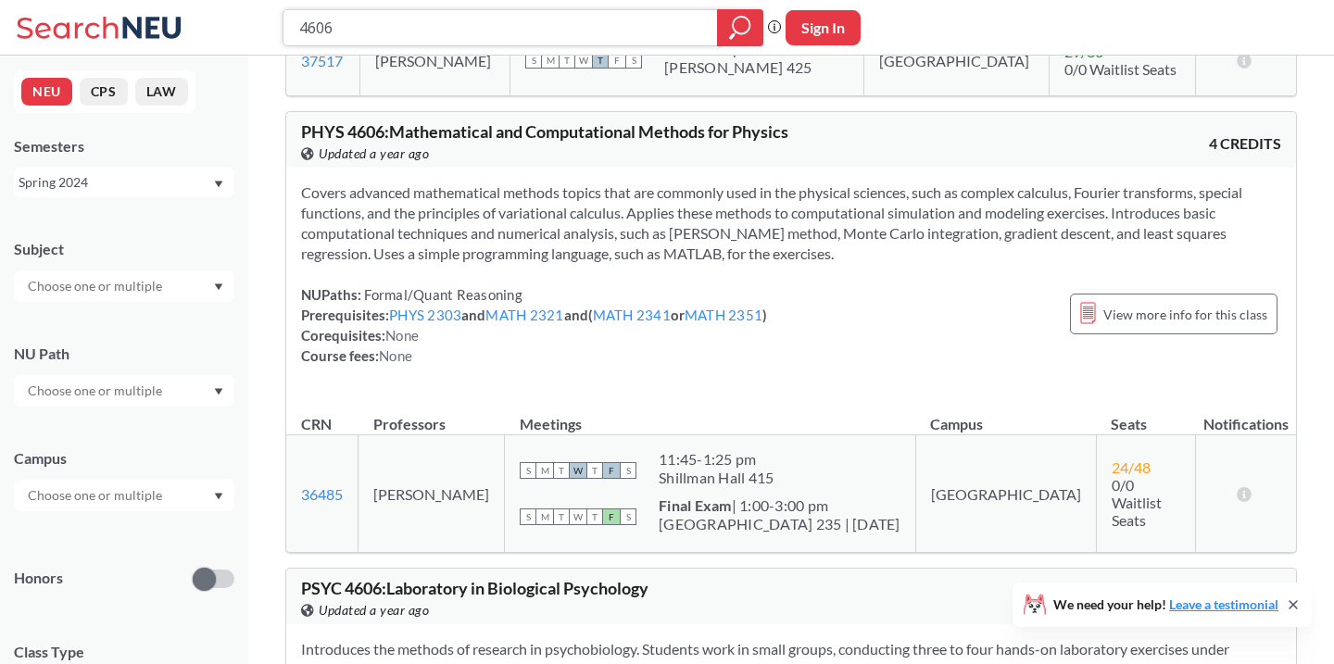
click at [329, 28] on input "4606" at bounding box center [500, 27] width 407 height 31
type input "4555"
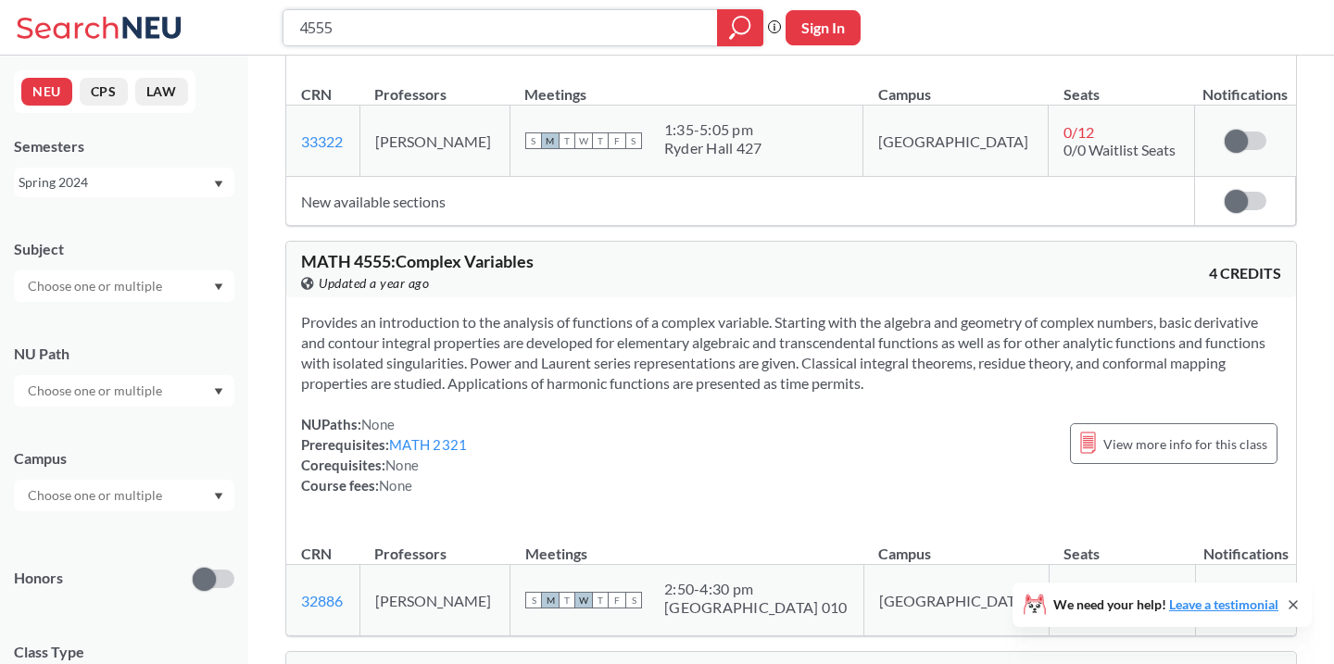
scroll to position [359, 0]
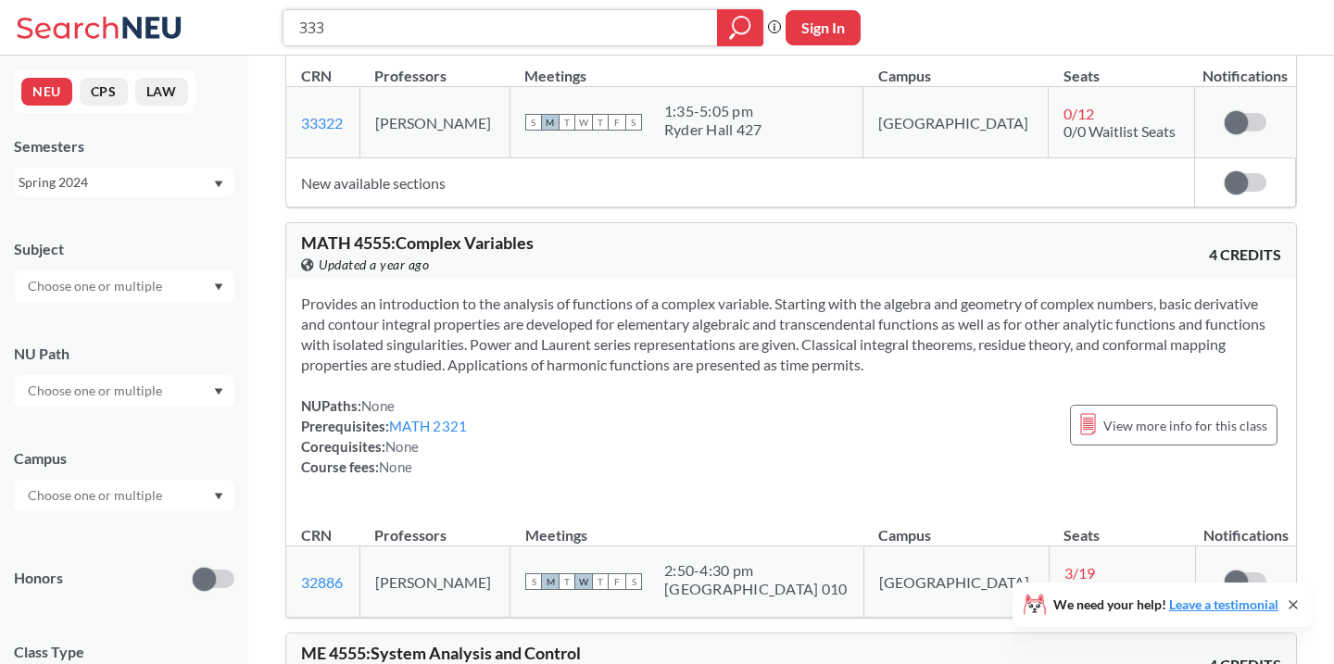
type input "3331"
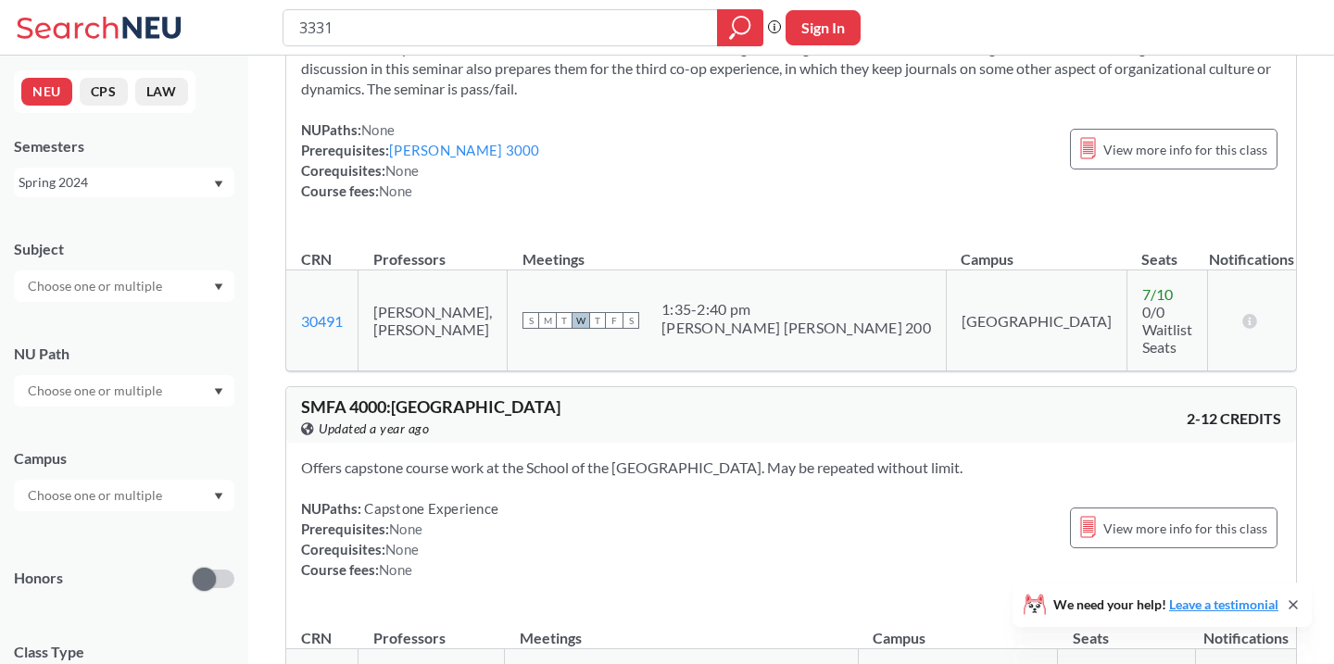
scroll to position [1495, 0]
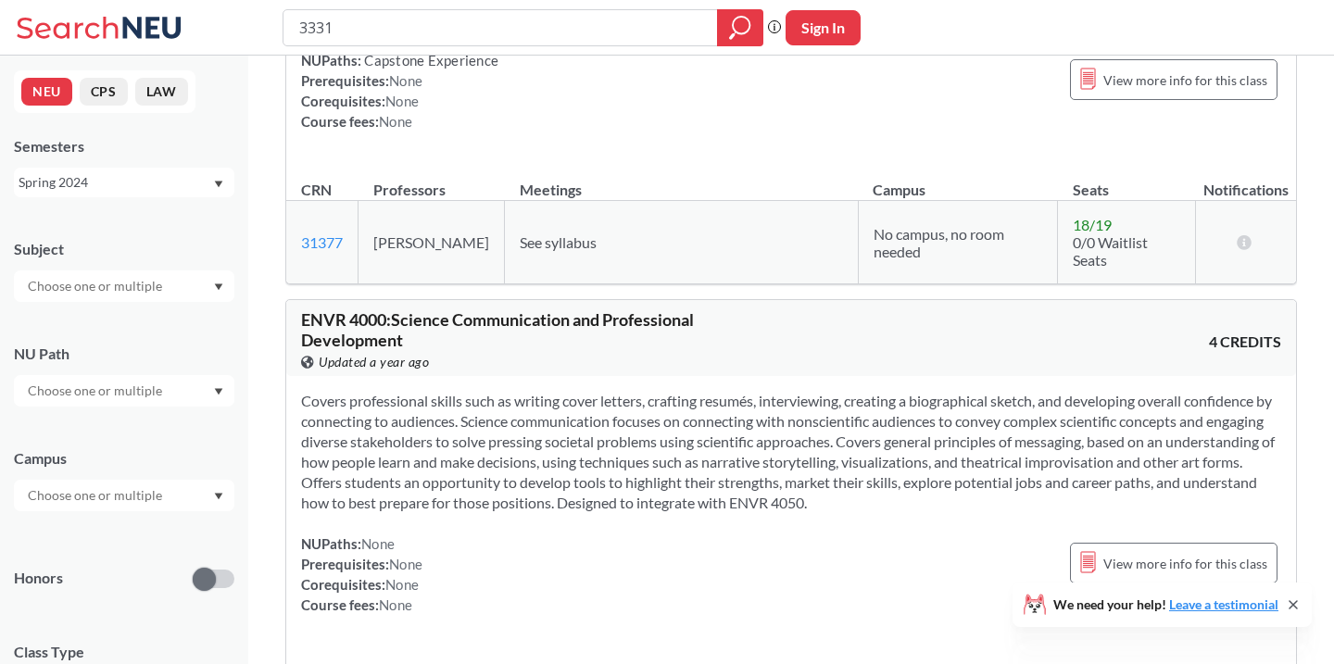
click at [95, 191] on div "Spring 2024" at bounding box center [116, 182] width 194 height 20
click at [94, 218] on div "Fall 2025" at bounding box center [128, 223] width 209 height 20
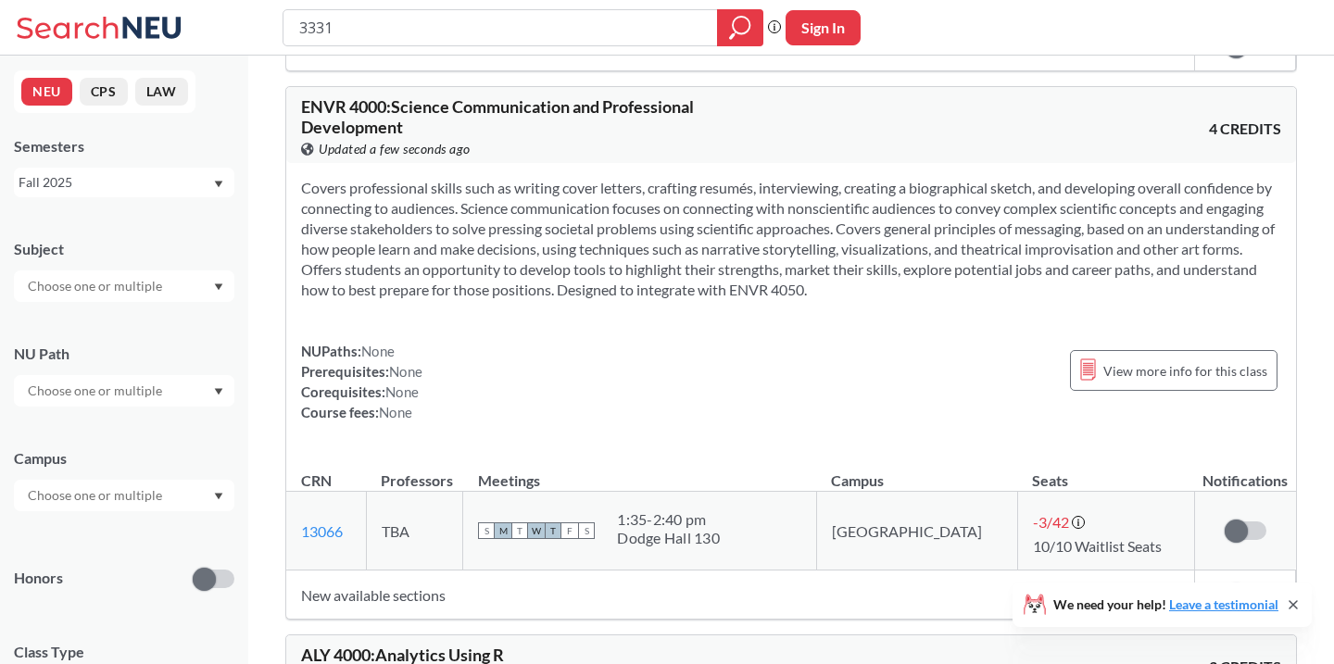
scroll to position [1673, 0]
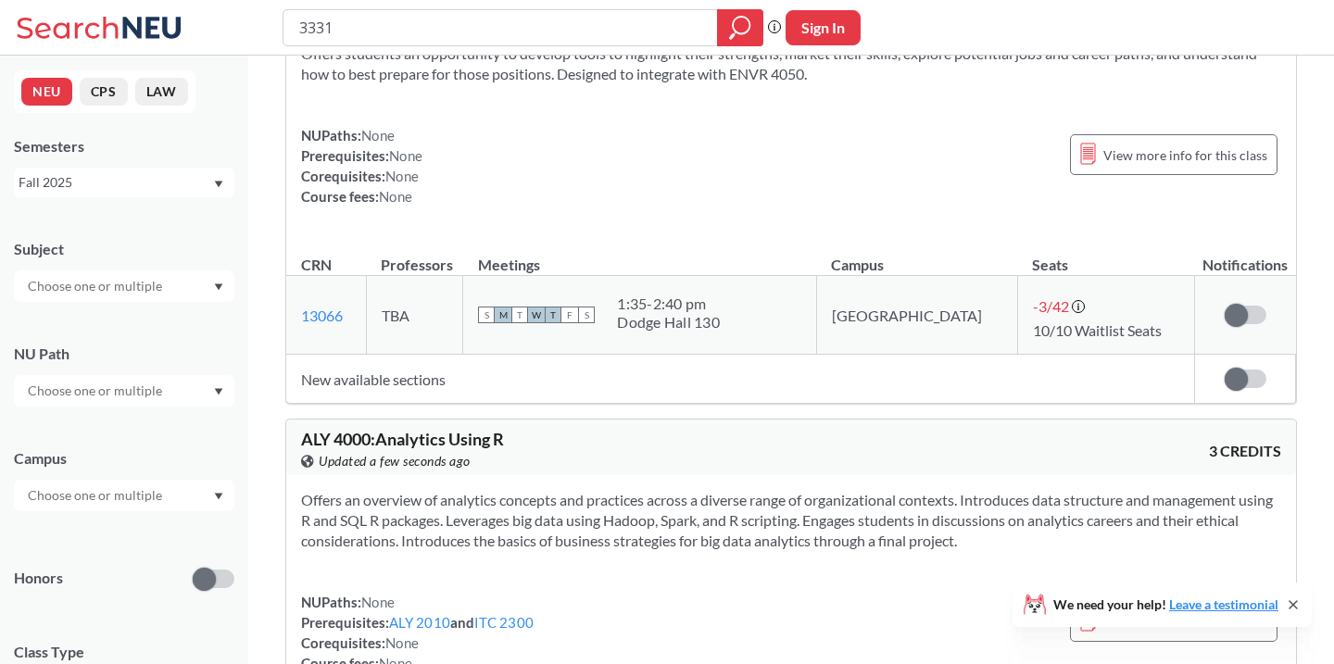
click at [111, 187] on div "Fall 2025" at bounding box center [116, 182] width 194 height 20
click at [128, 251] on div "Spring 2025" at bounding box center [128, 245] width 209 height 20
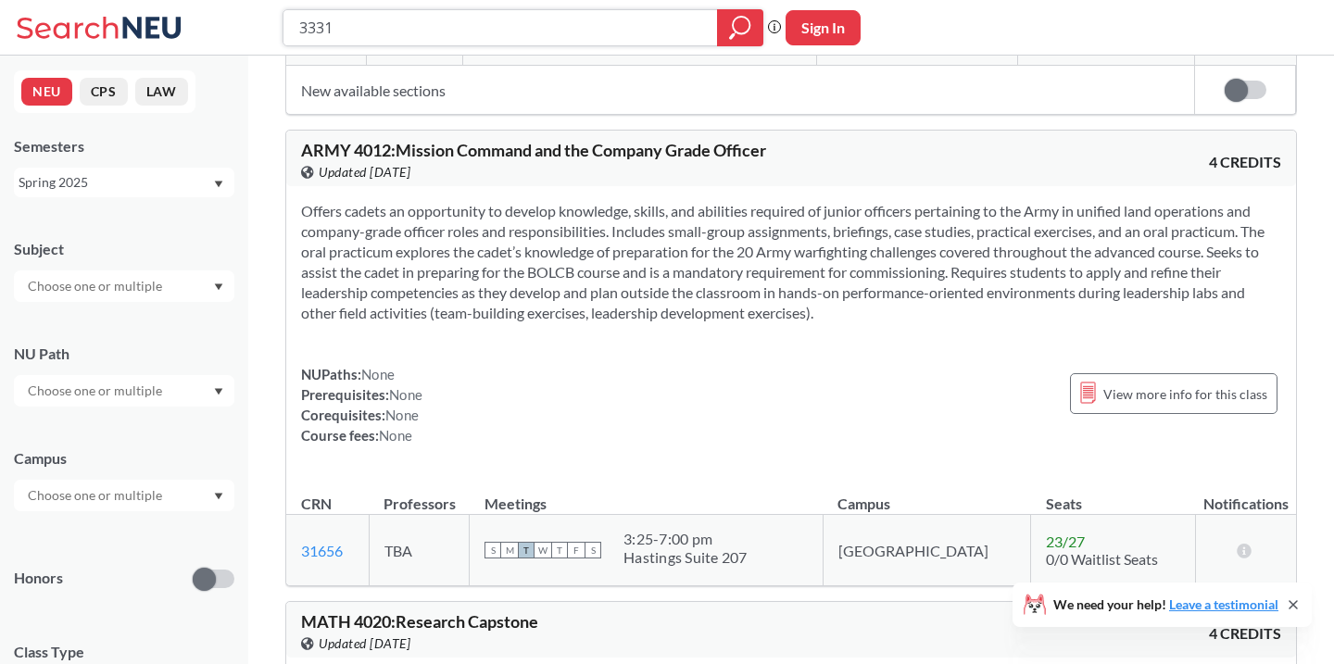
scroll to position [2895, 0]
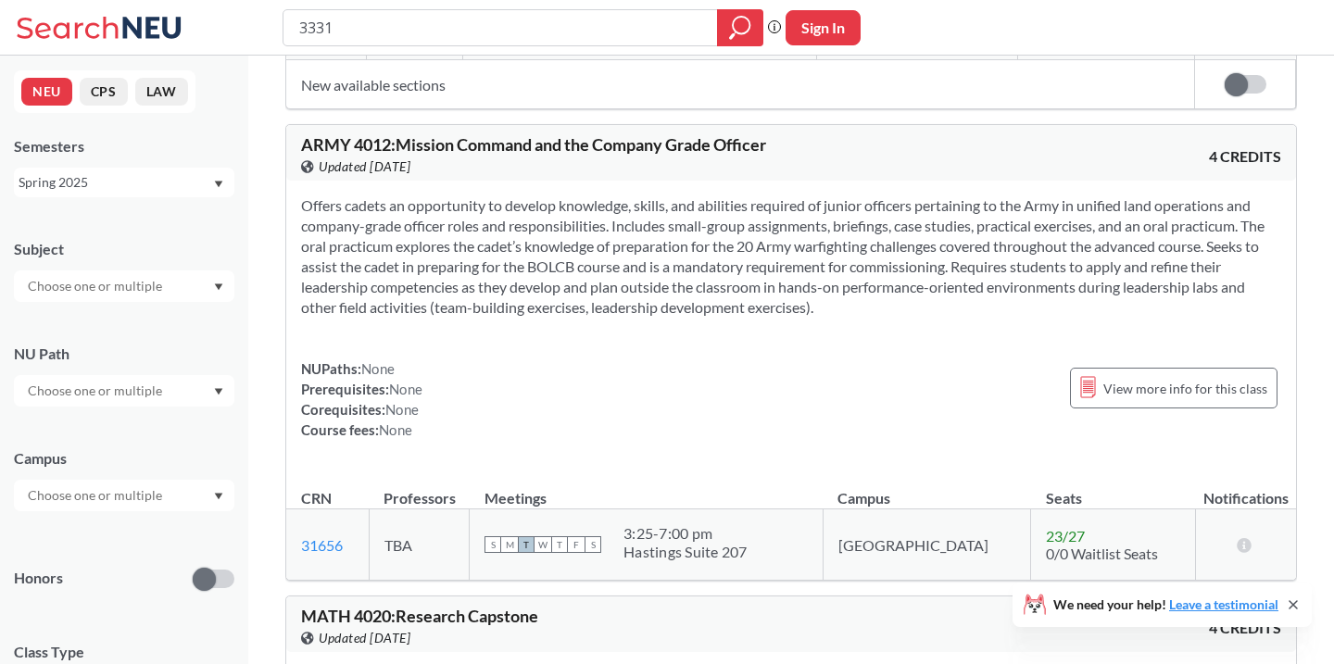
click at [156, 184] on div "Spring 2025" at bounding box center [116, 182] width 194 height 20
click at [114, 231] on div "Fall 2025" at bounding box center [128, 223] width 209 height 20
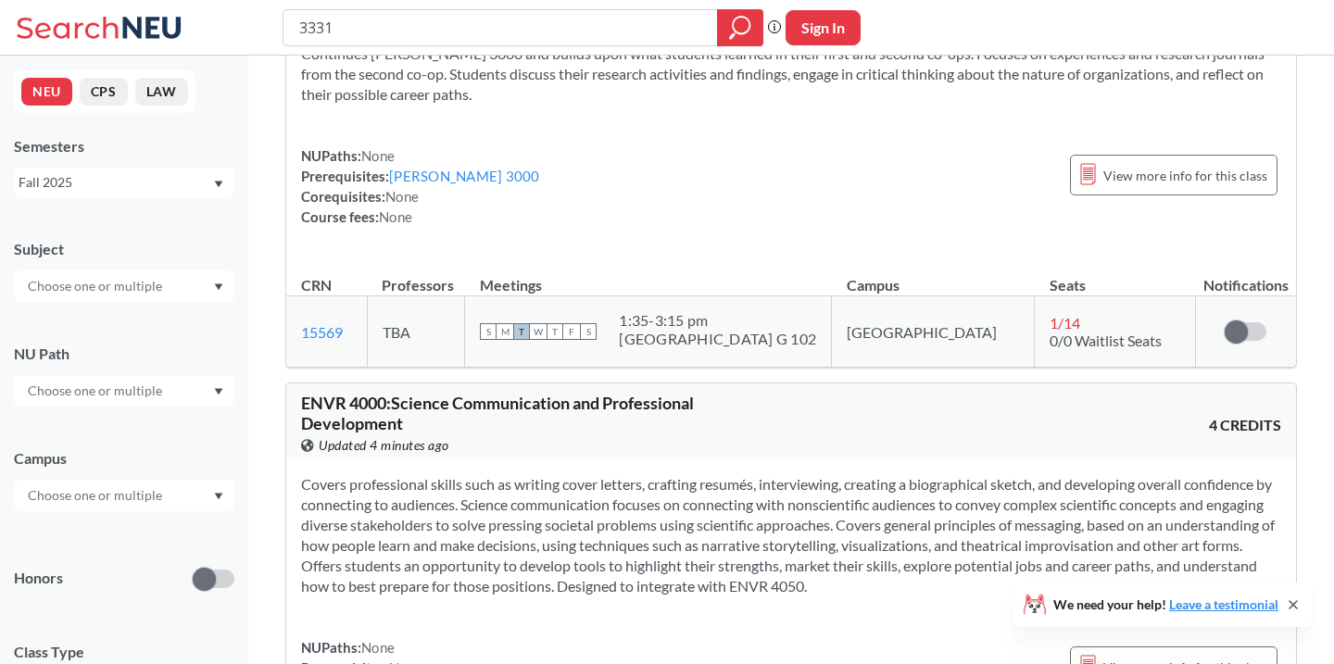
scroll to position [718, 0]
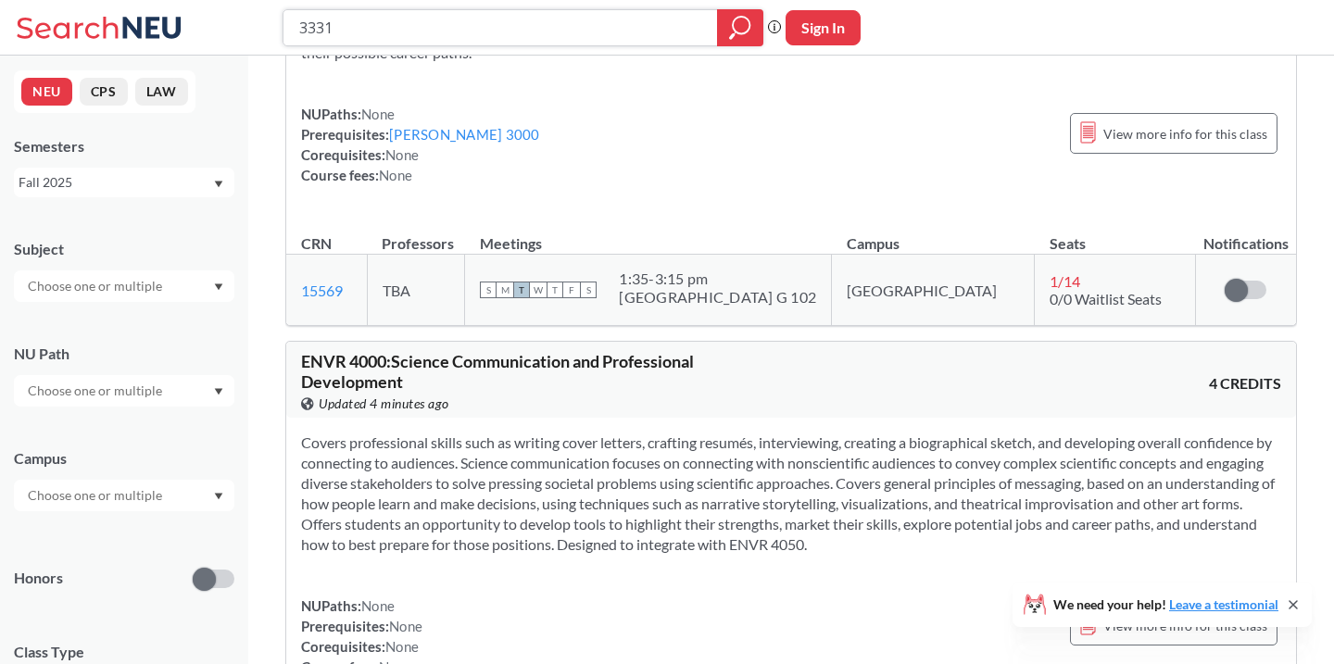
click at [316, 23] on input "3331" at bounding box center [500, 27] width 407 height 31
type input "7771"
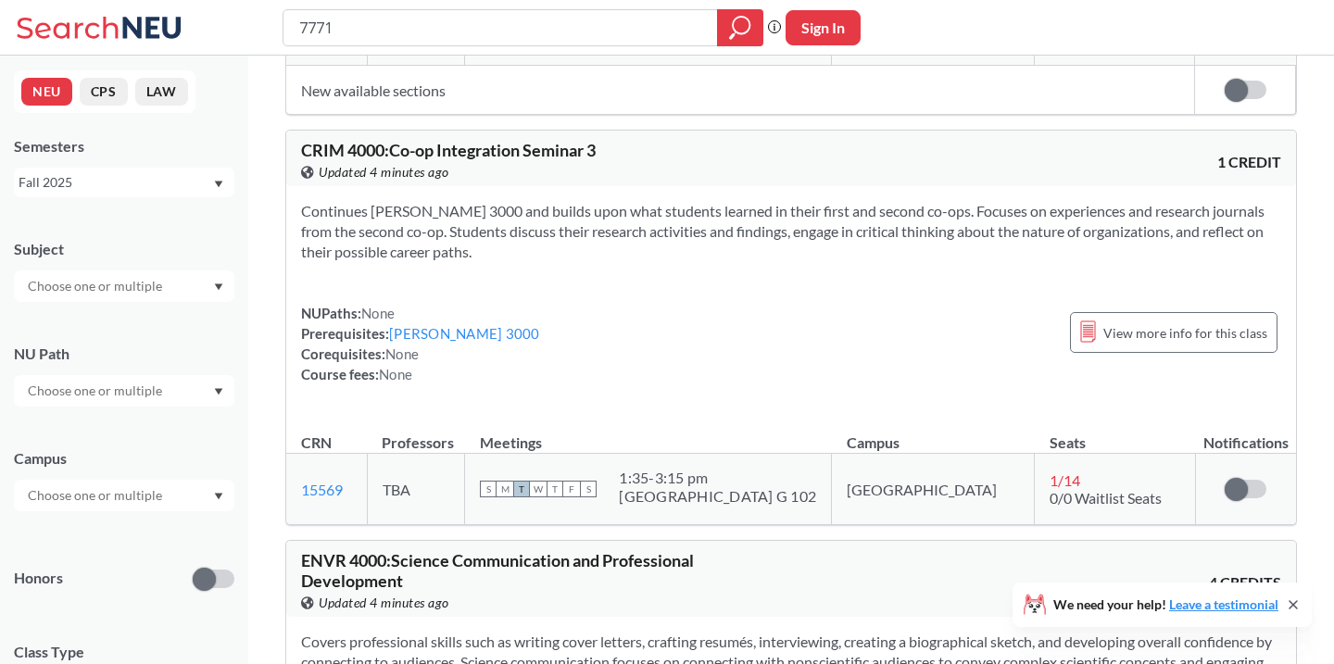
scroll to position [875, 0]
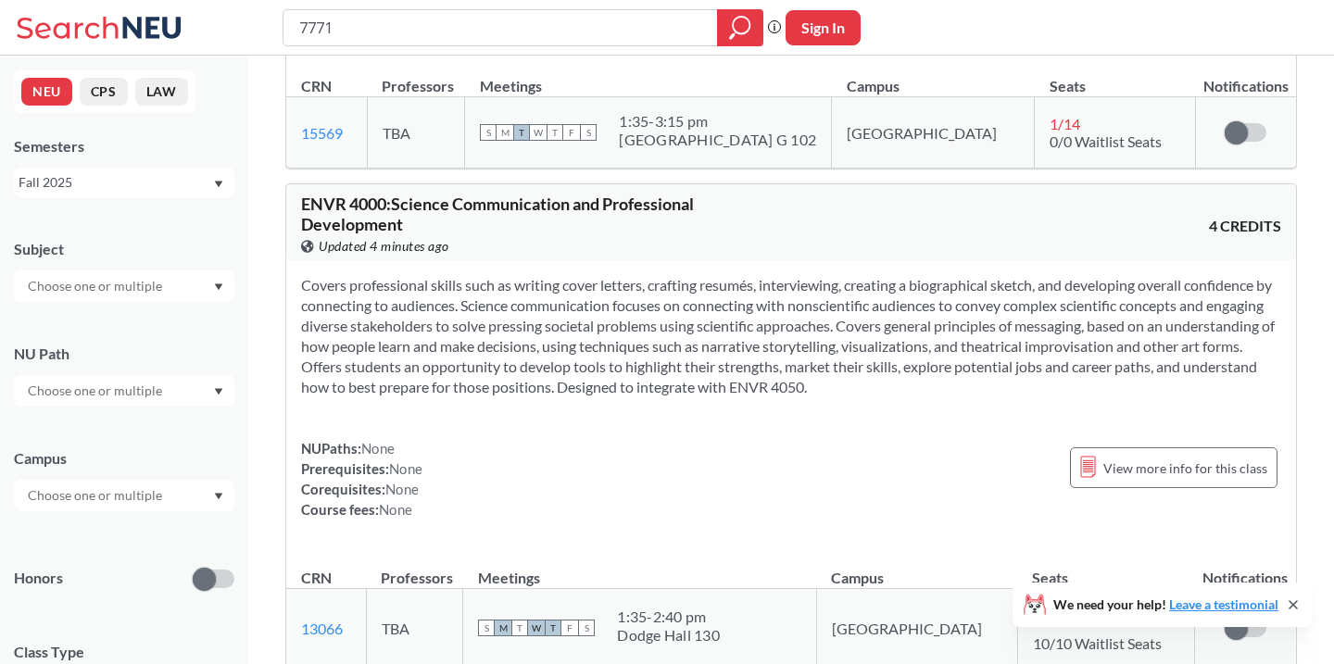
click at [385, 29] on input "7771" at bounding box center [500, 27] width 407 height 31
click at [385, 31] on input "7771" at bounding box center [500, 27] width 407 height 31
type input "7771math"
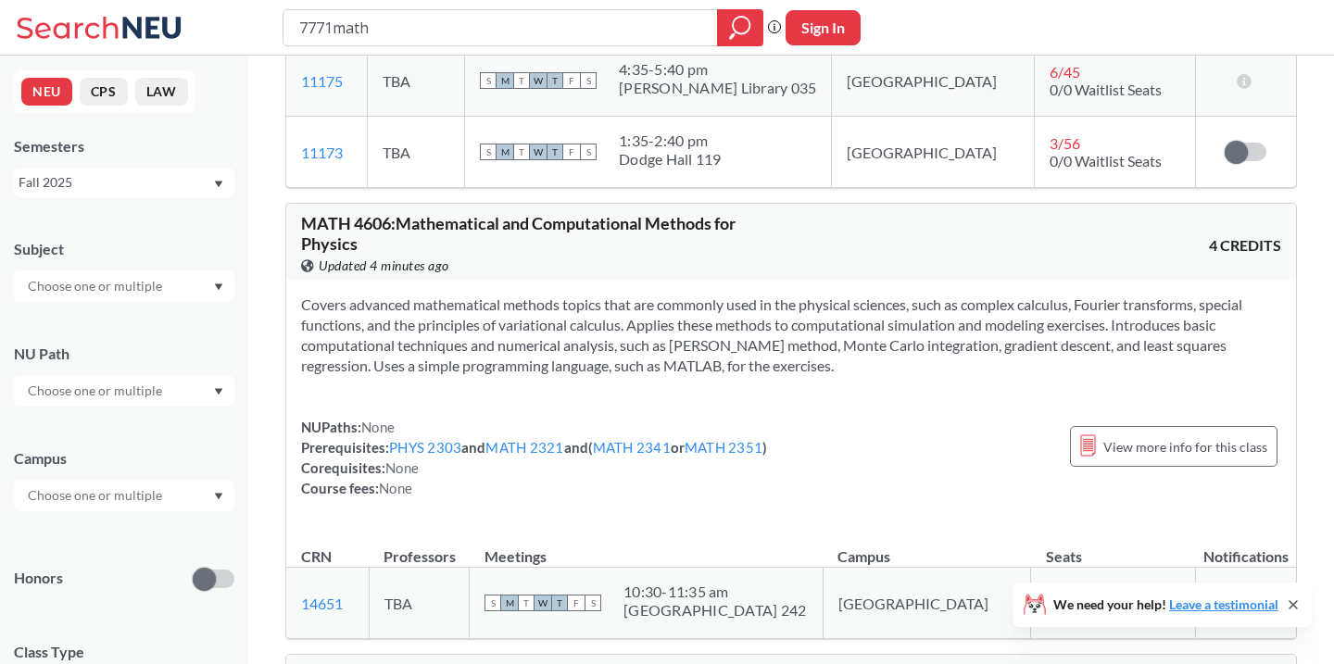
scroll to position [996, 0]
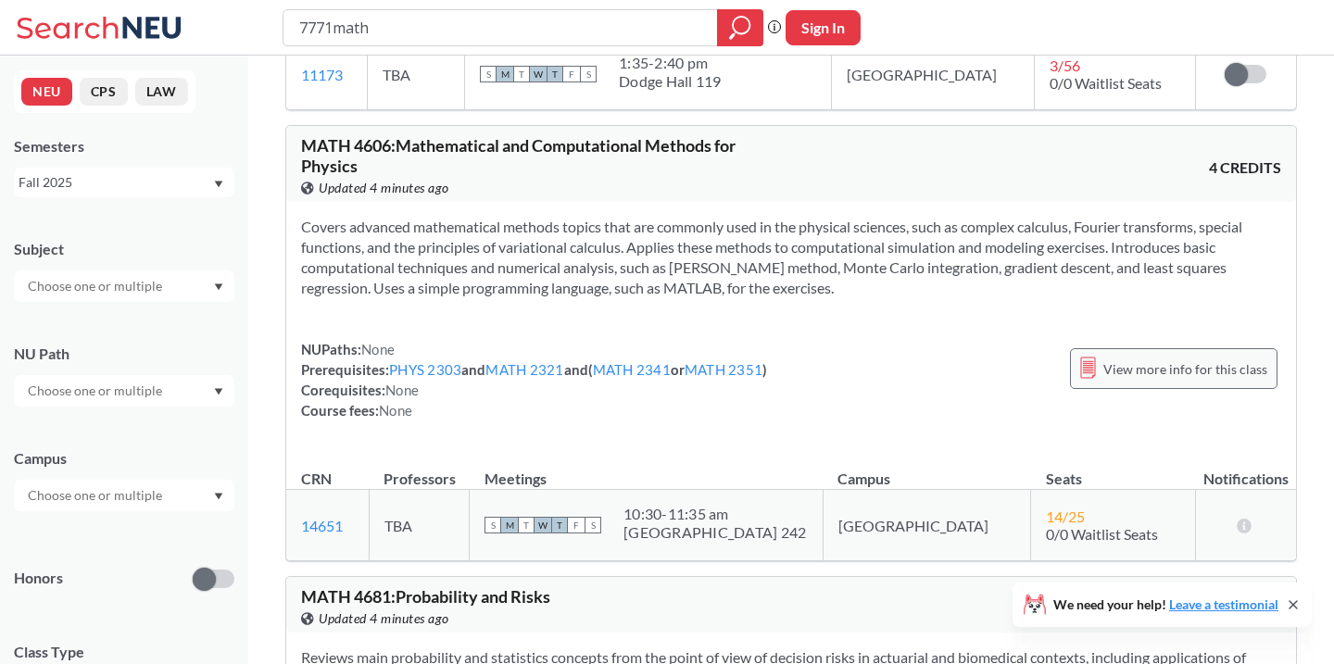
click at [1108, 350] on div "View more info for this class" at bounding box center [1173, 368] width 207 height 41
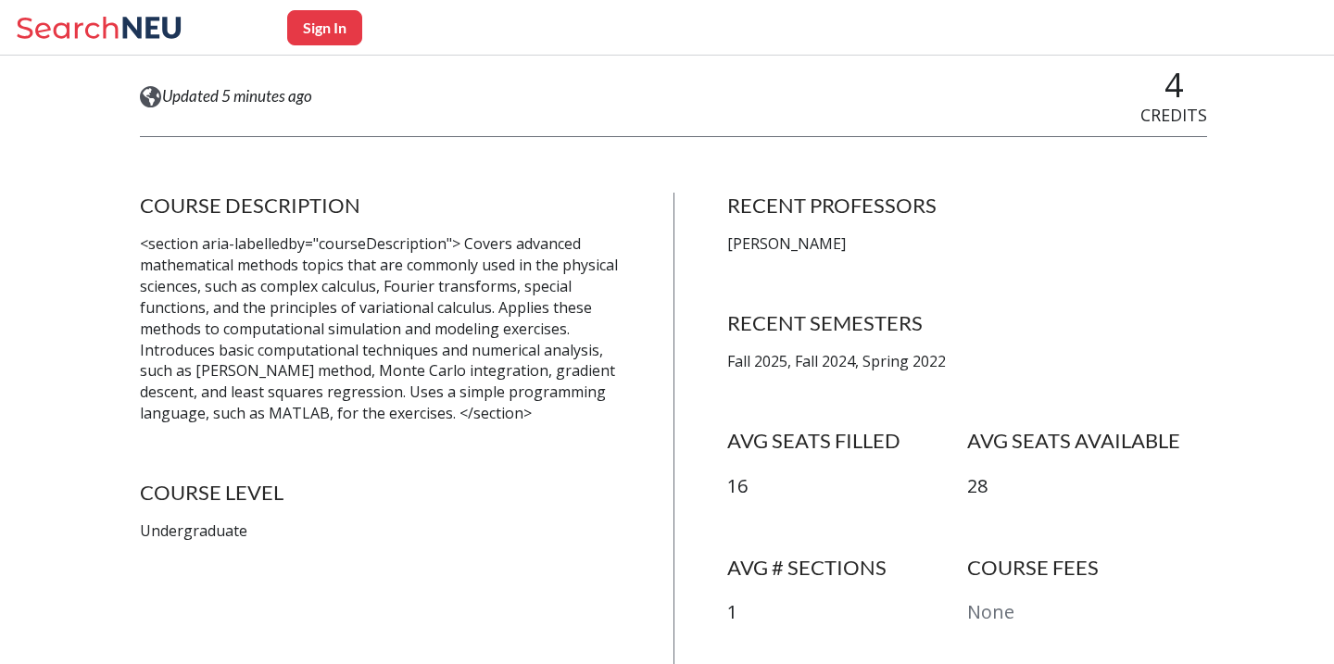
scroll to position [339, 0]
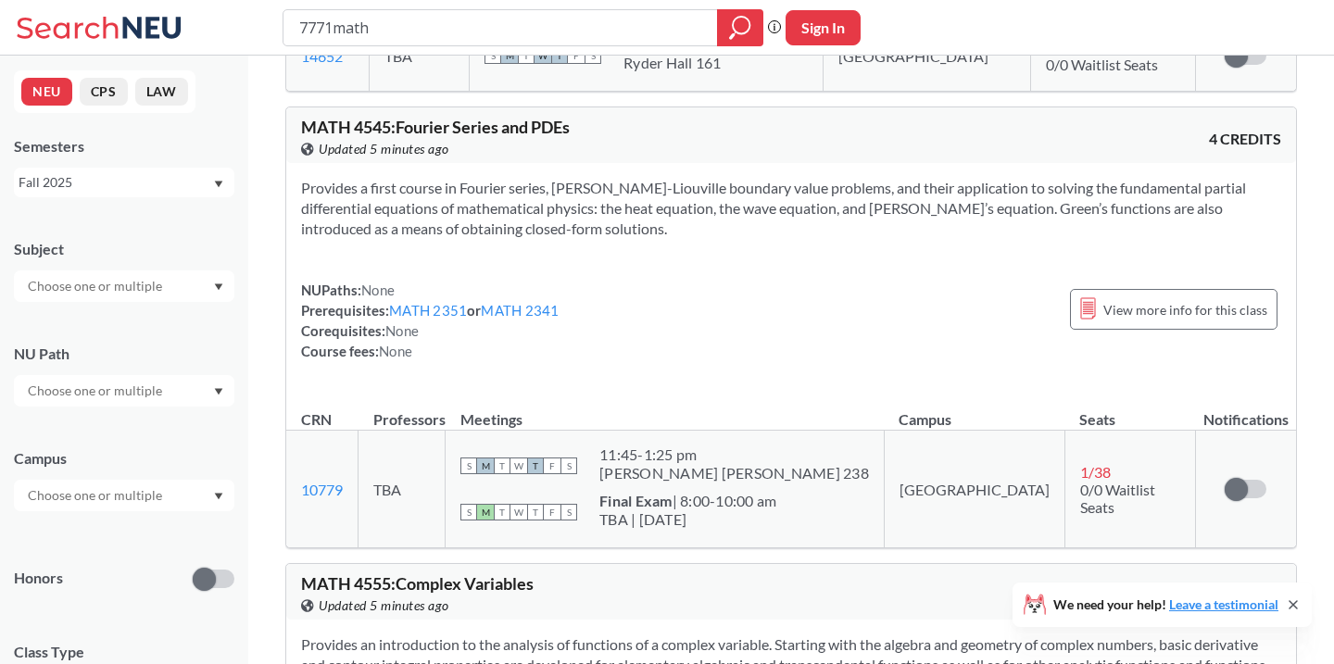
scroll to position [2301, 0]
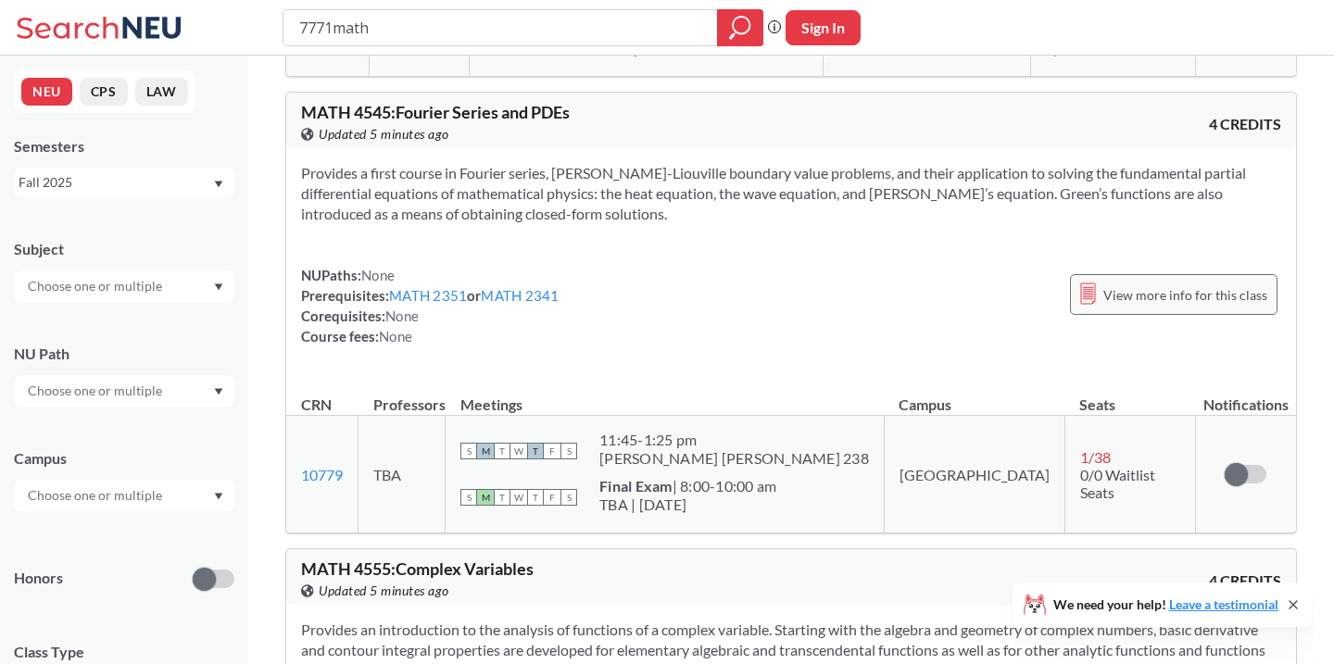
click at [1167, 296] on span "View more info for this class" at bounding box center [1185, 294] width 164 height 23
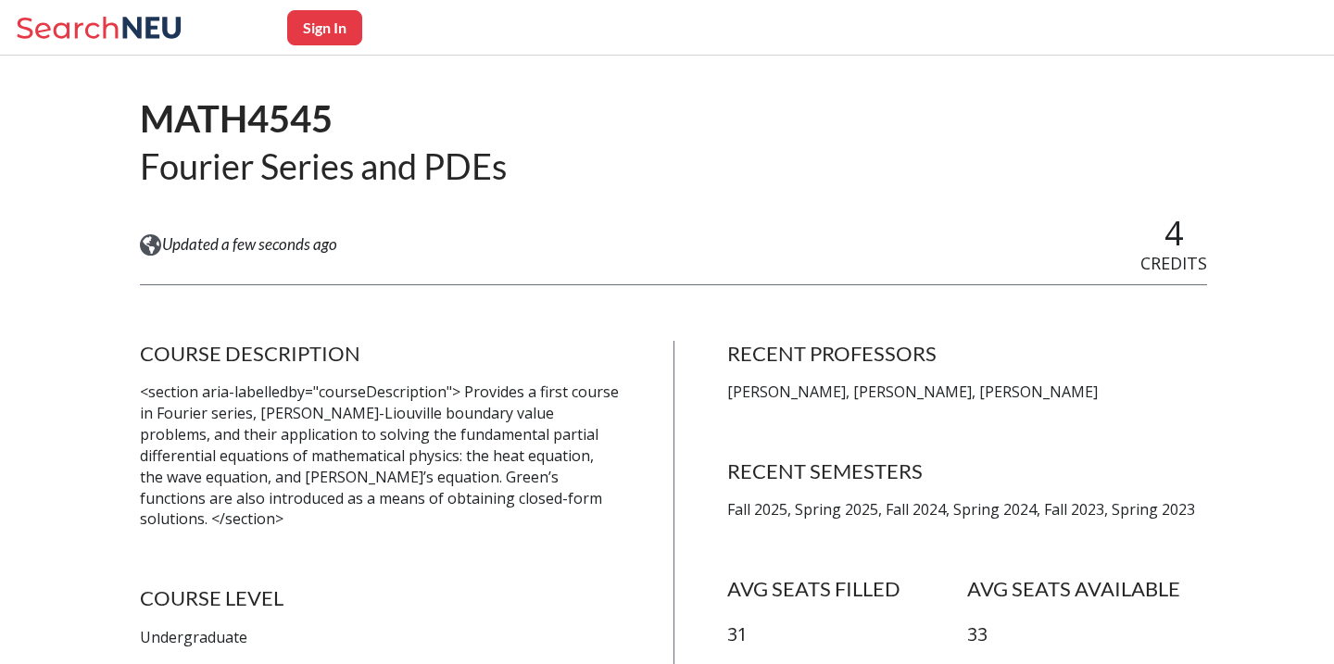
scroll to position [218, 0]
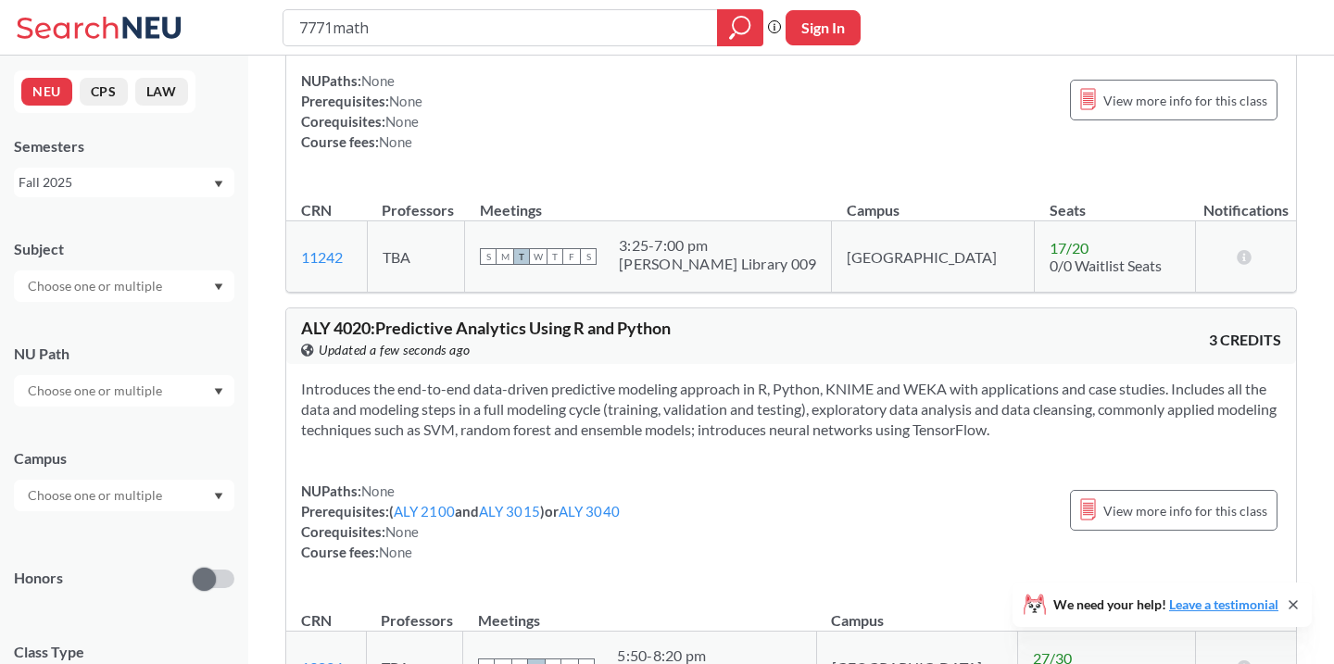
scroll to position [8127, 0]
